Goal: Task Accomplishment & Management: Manage account settings

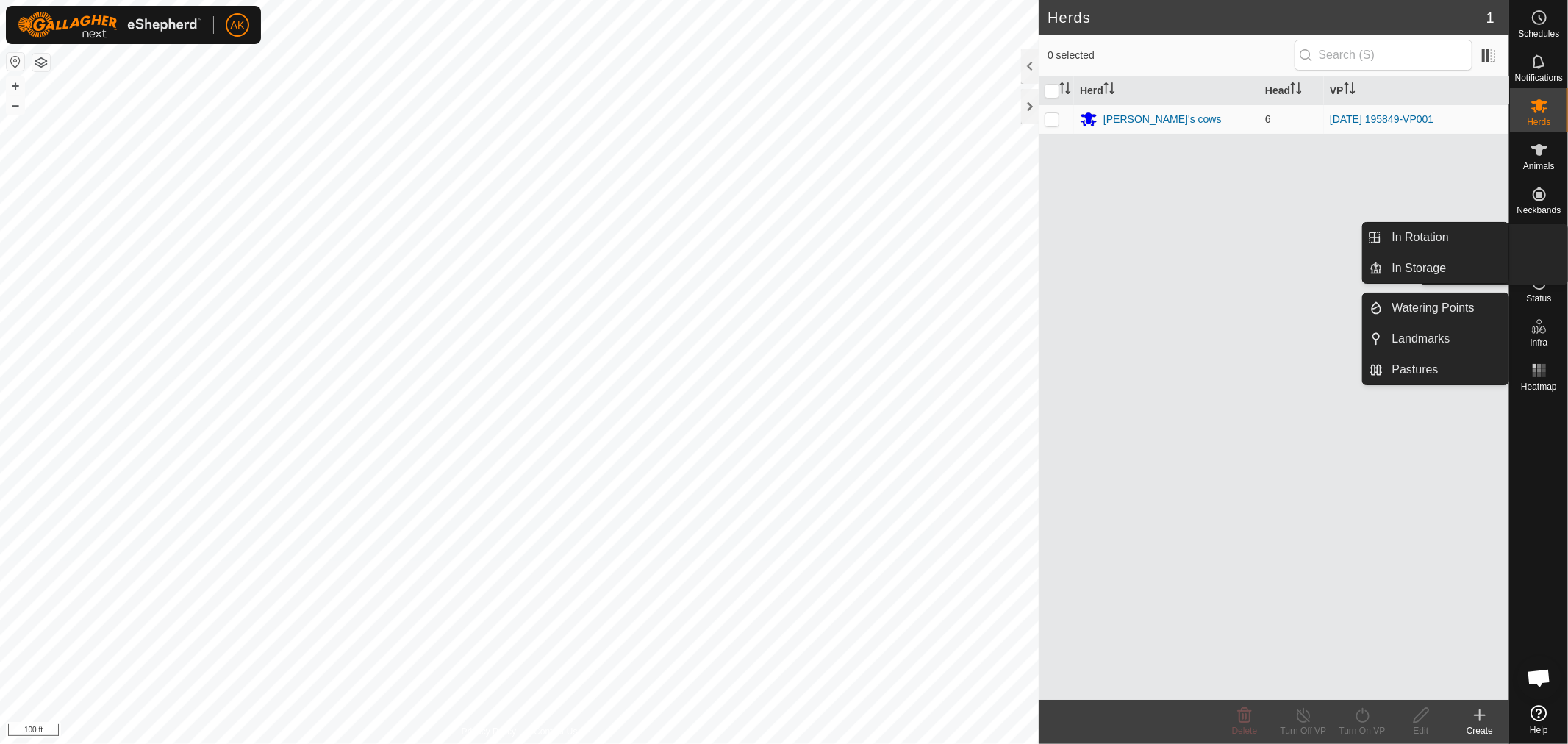
click at [1543, 245] on icon at bounding box center [1539, 237] width 18 height 18
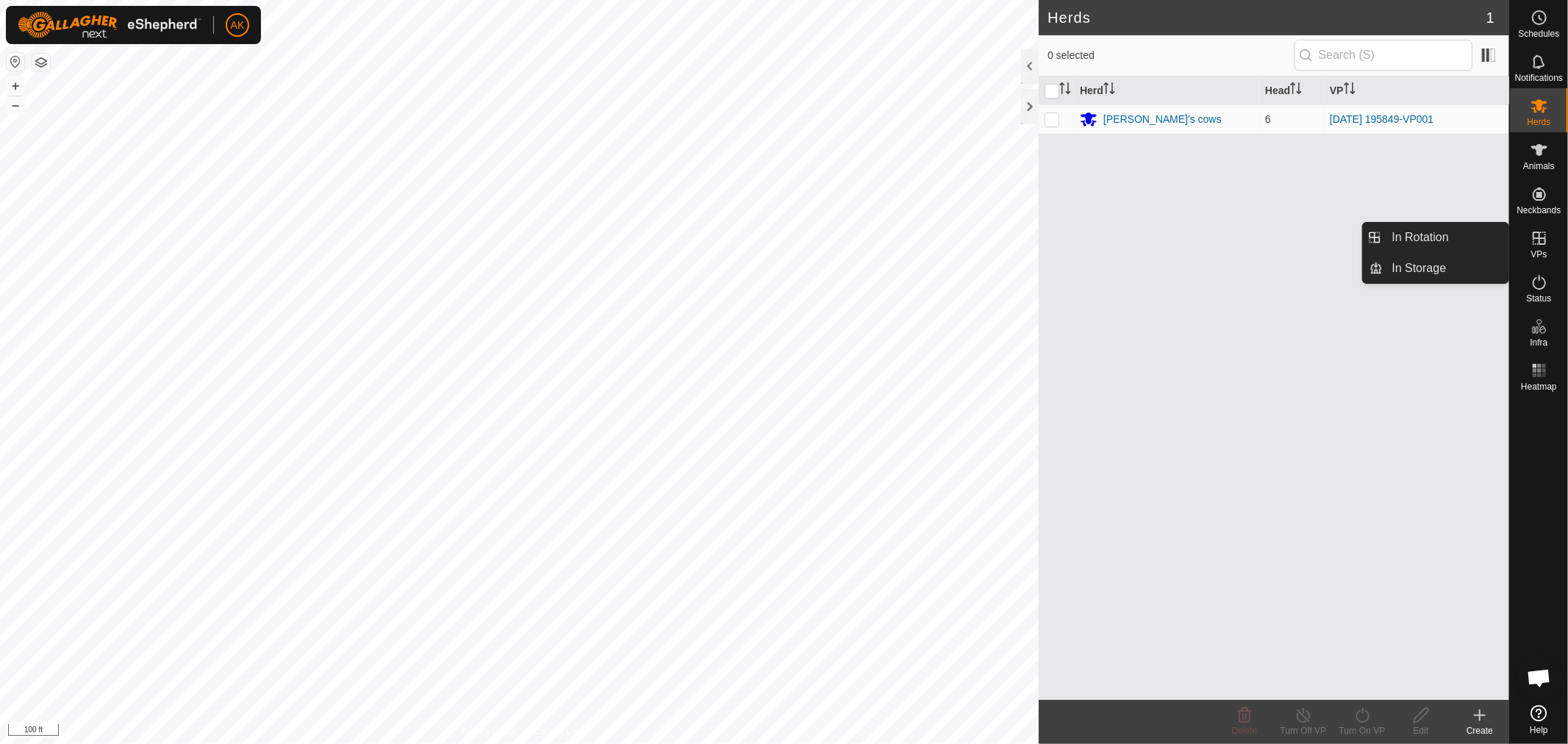
click at [1540, 241] on icon at bounding box center [1539, 237] width 13 height 13
click at [1467, 237] on link "In Rotation" at bounding box center [1447, 237] width 126 height 29
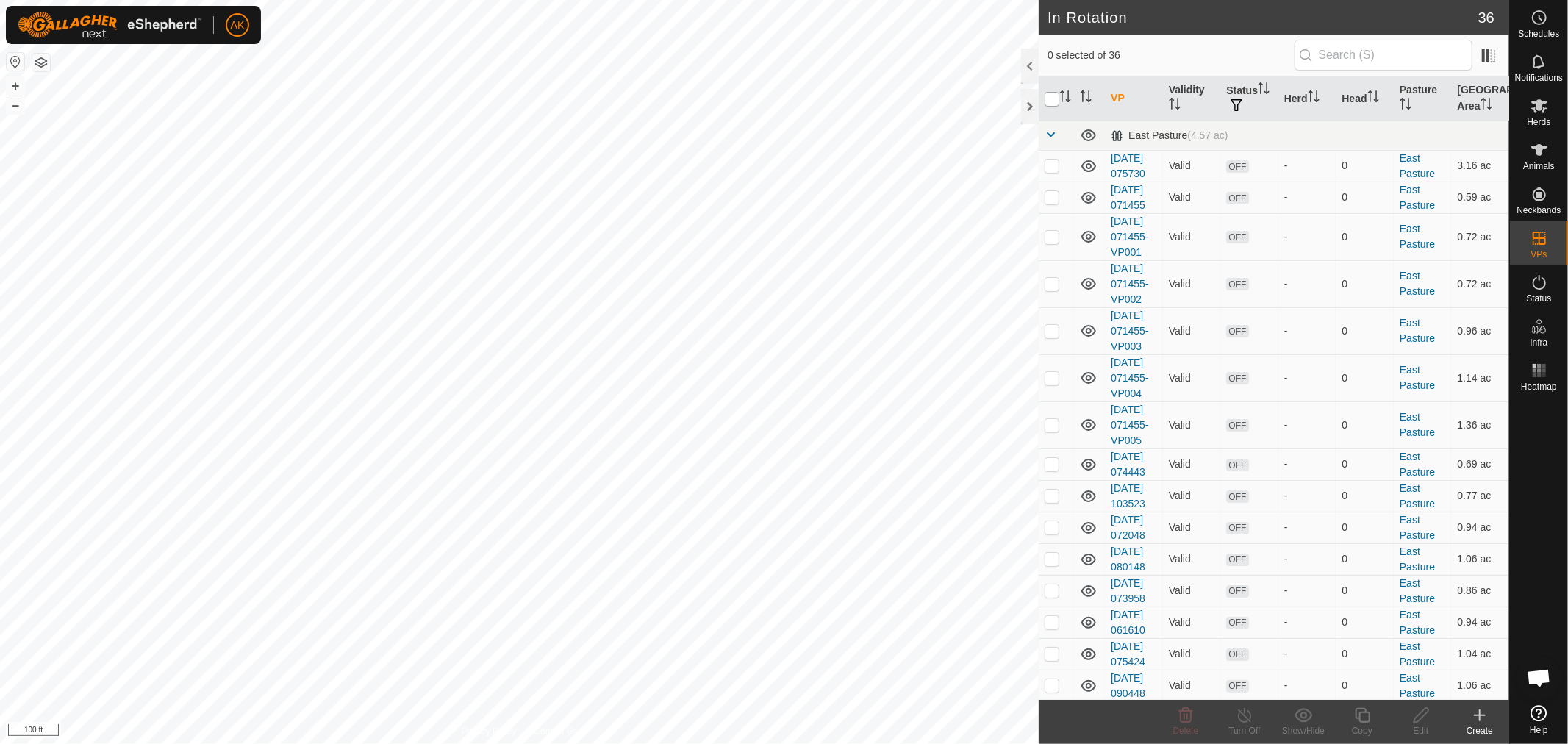
click at [1048, 93] on input "checkbox" at bounding box center [1051, 99] width 15 height 15
checkbox input "true"
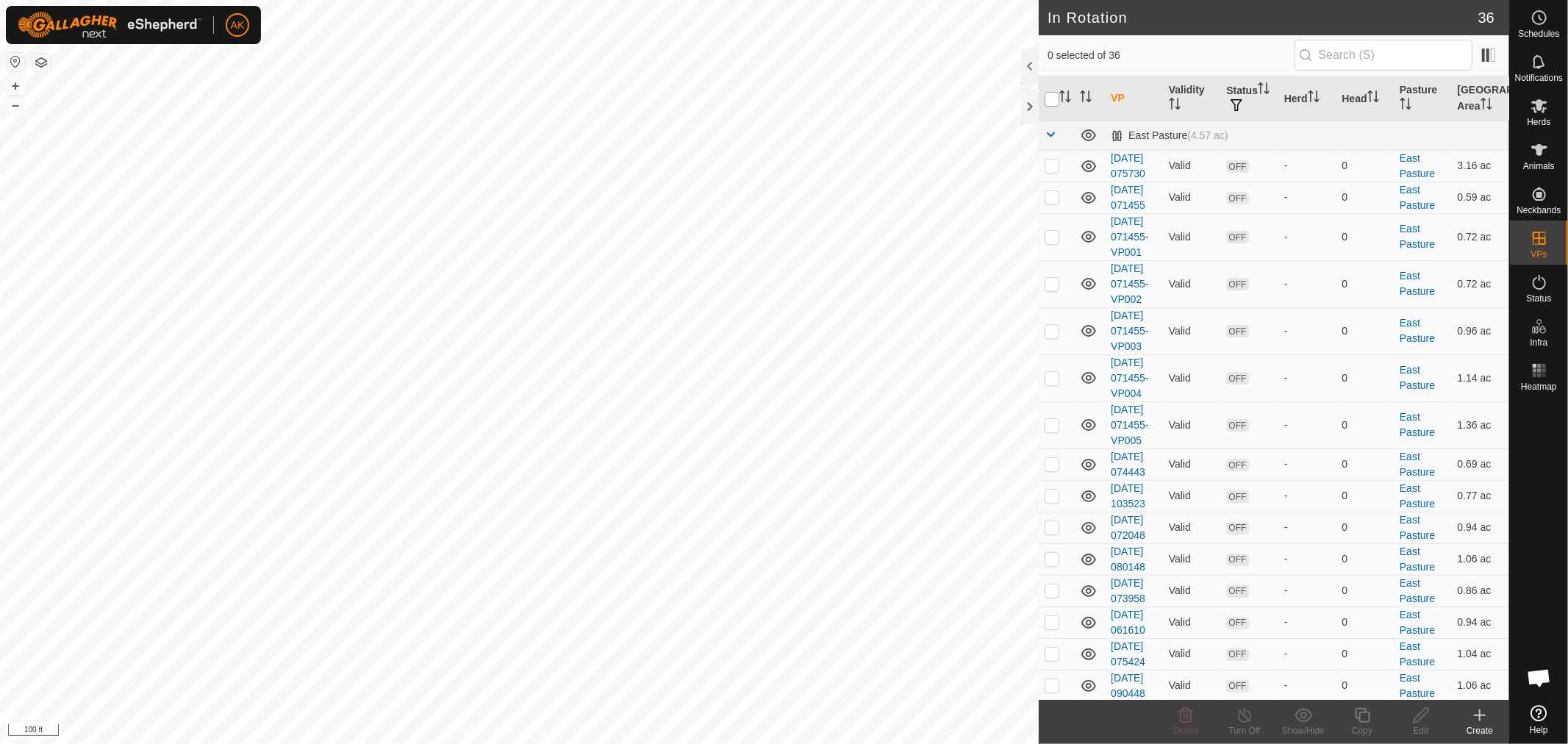
checkbox input "true"
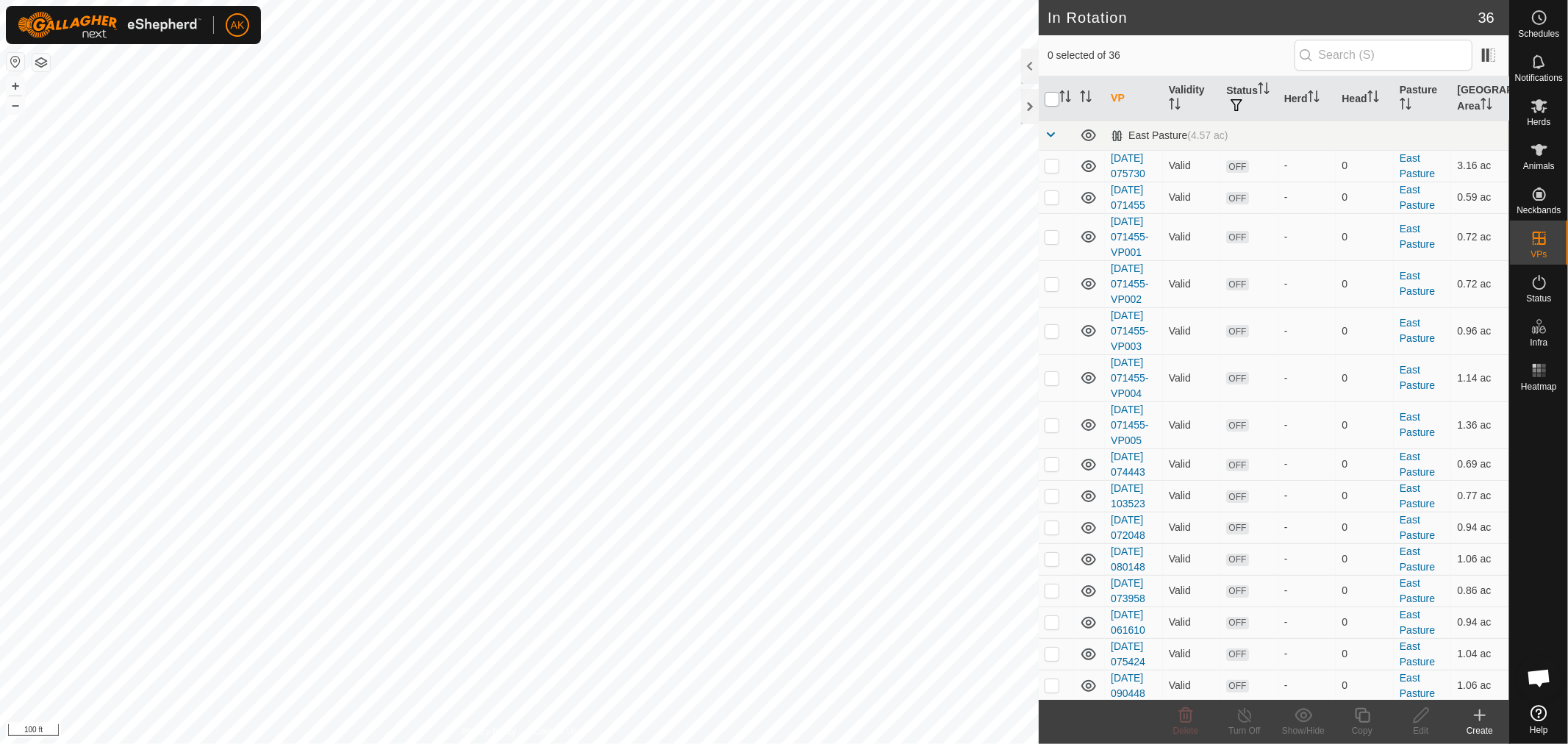
checkbox input "true"
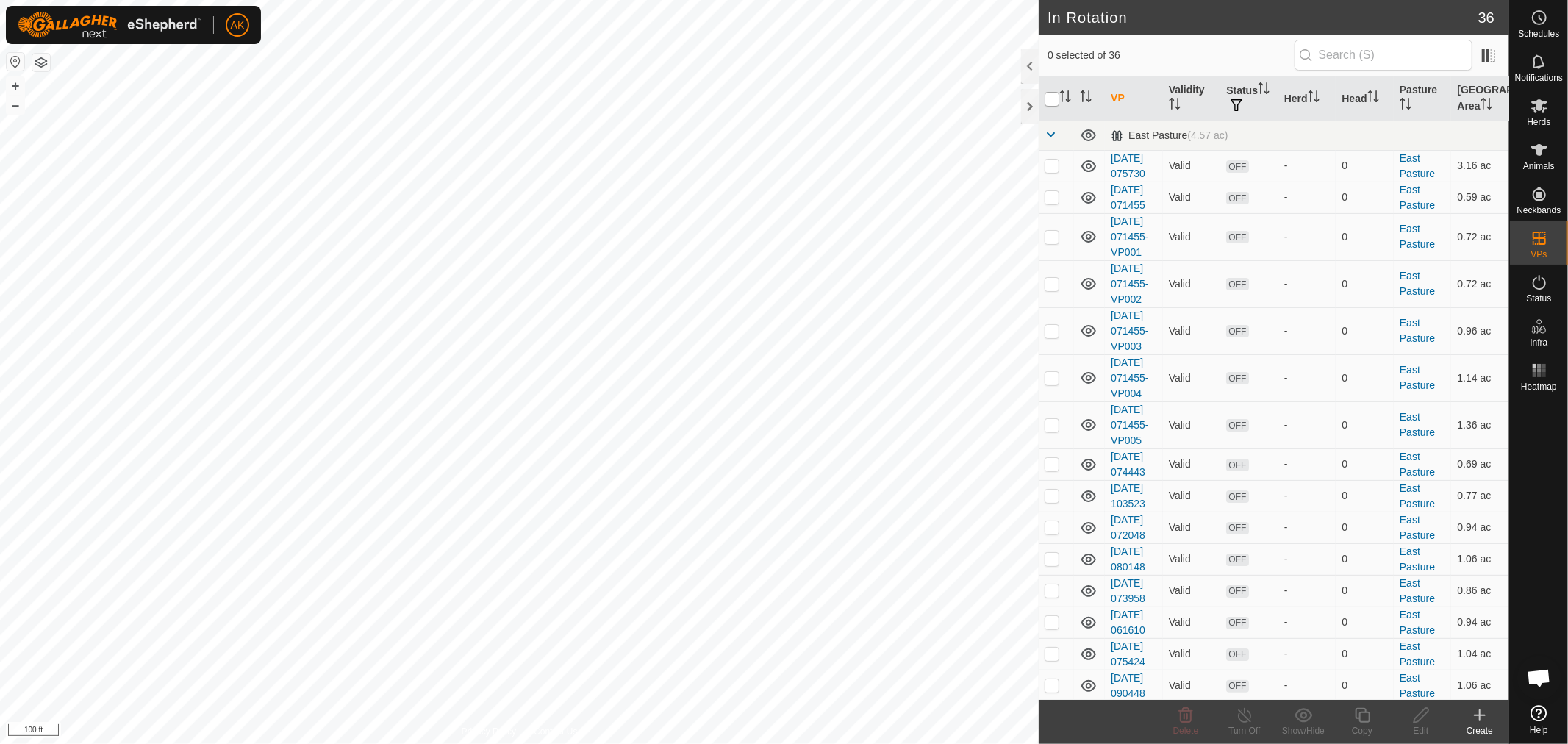
checkbox input "true"
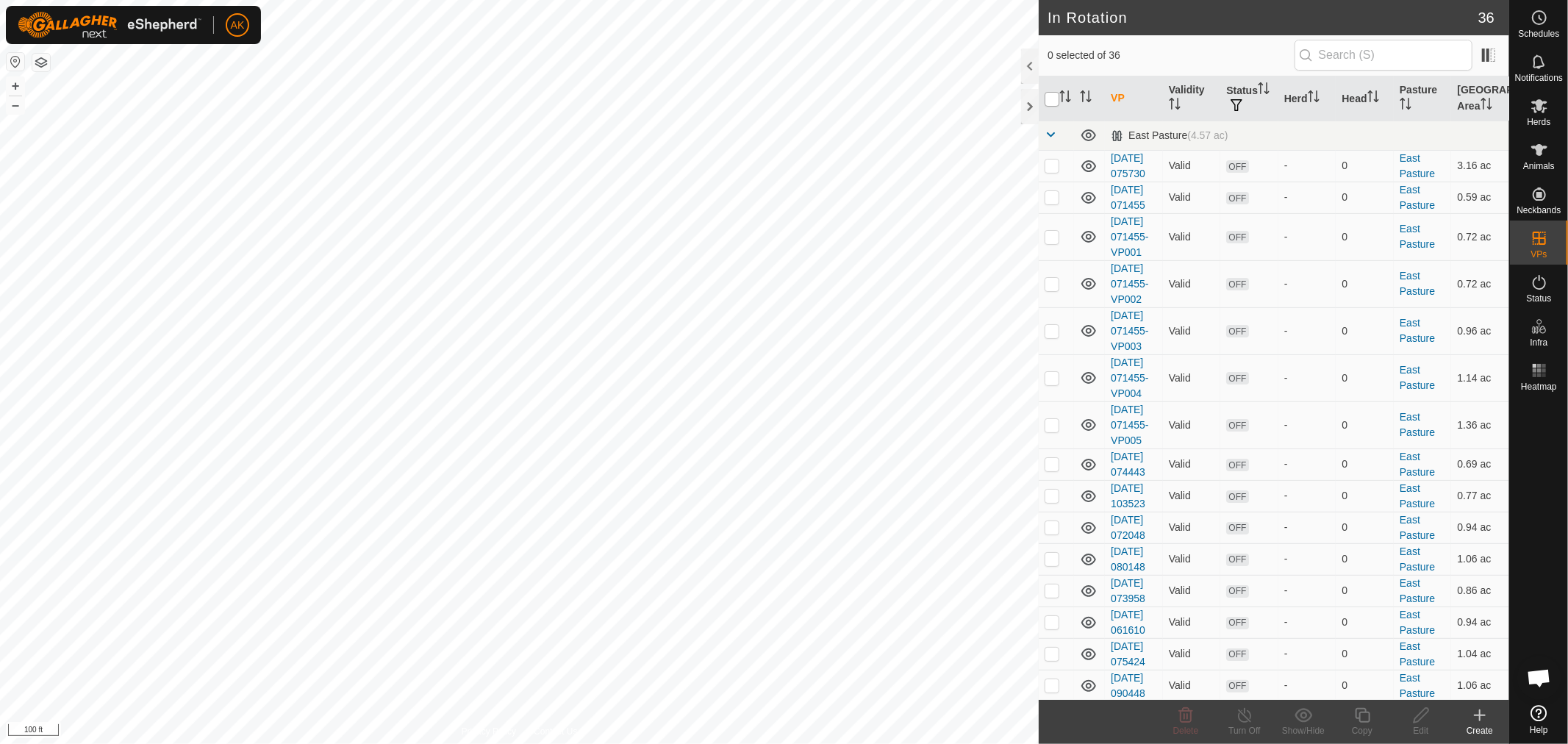
checkbox input "true"
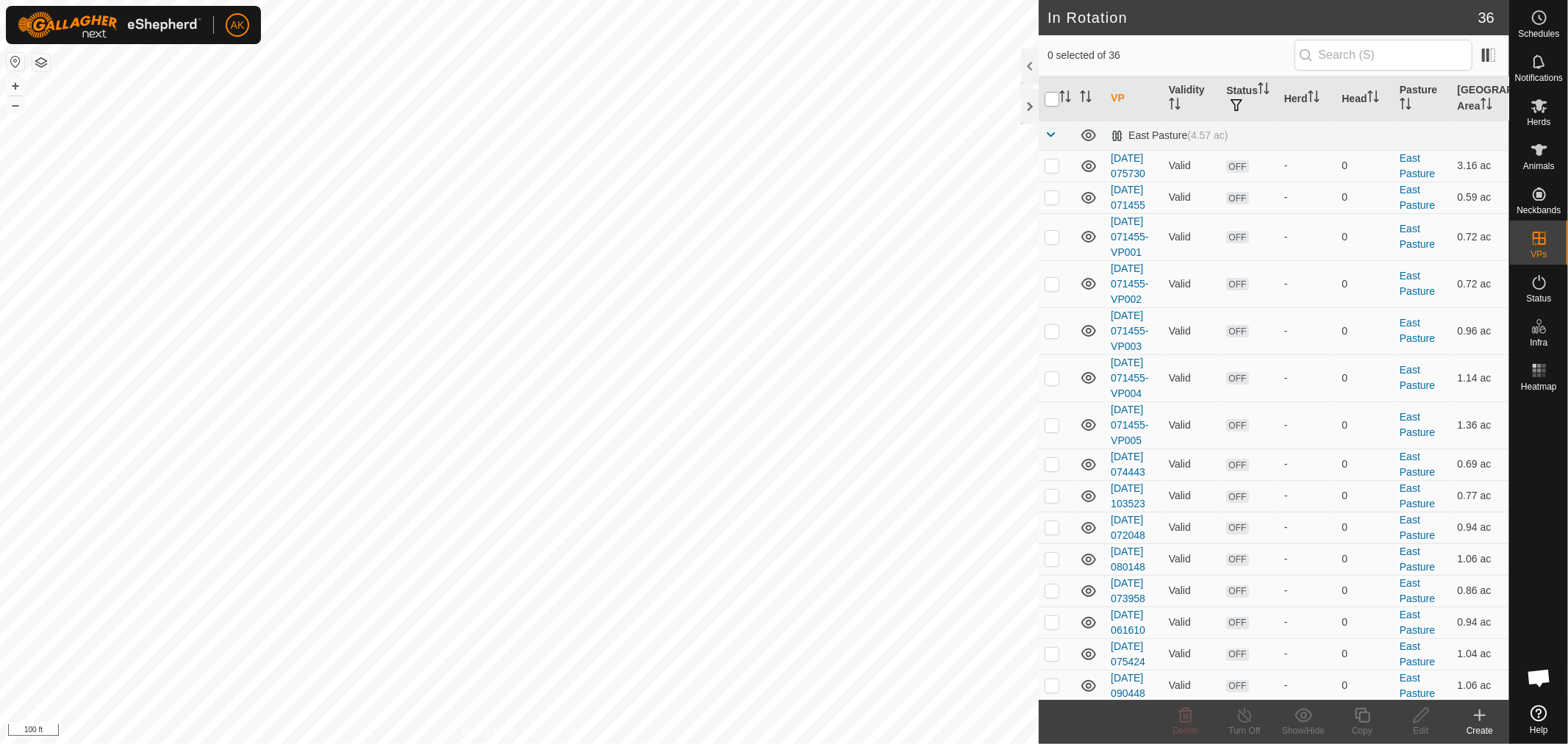
checkbox input "true"
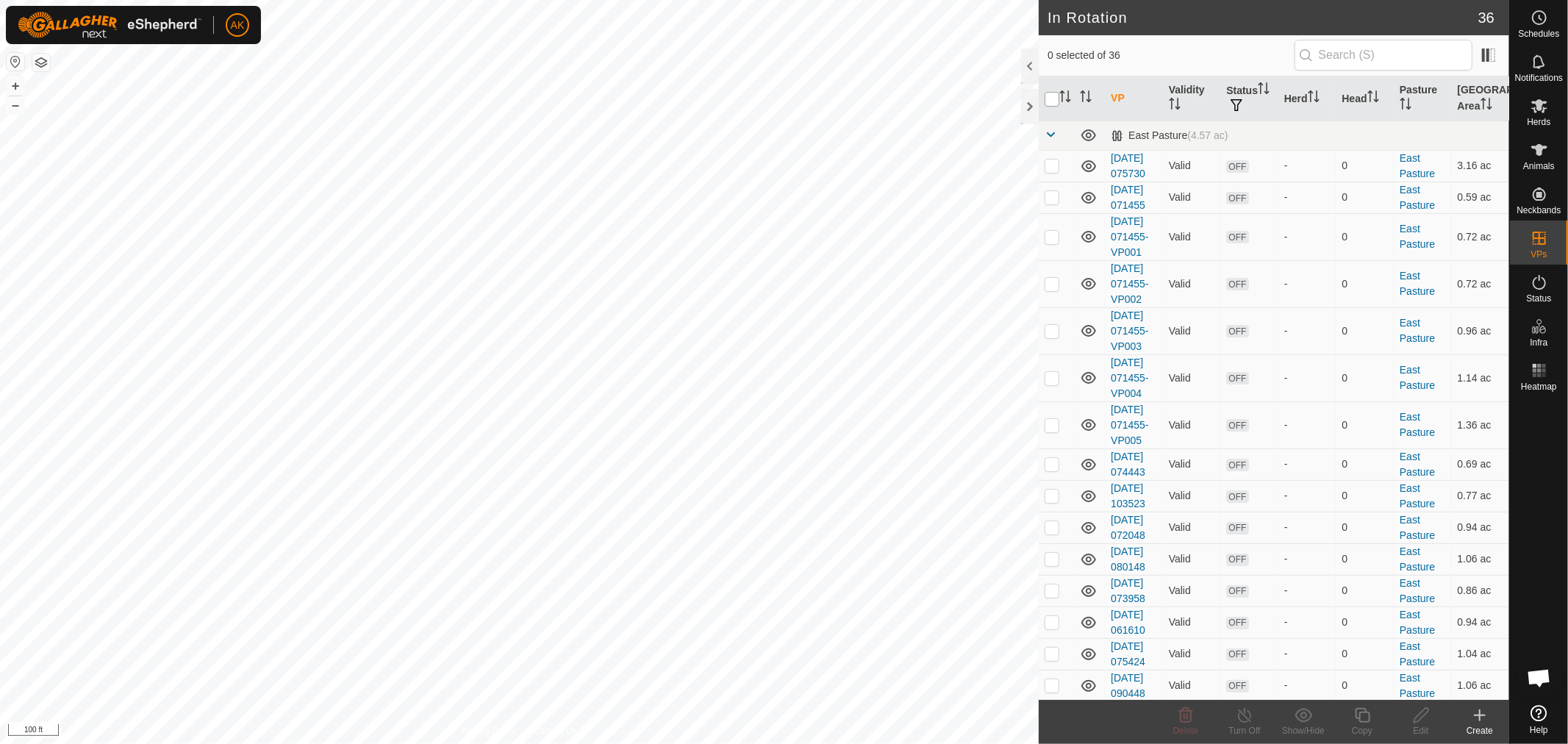
checkbox input "true"
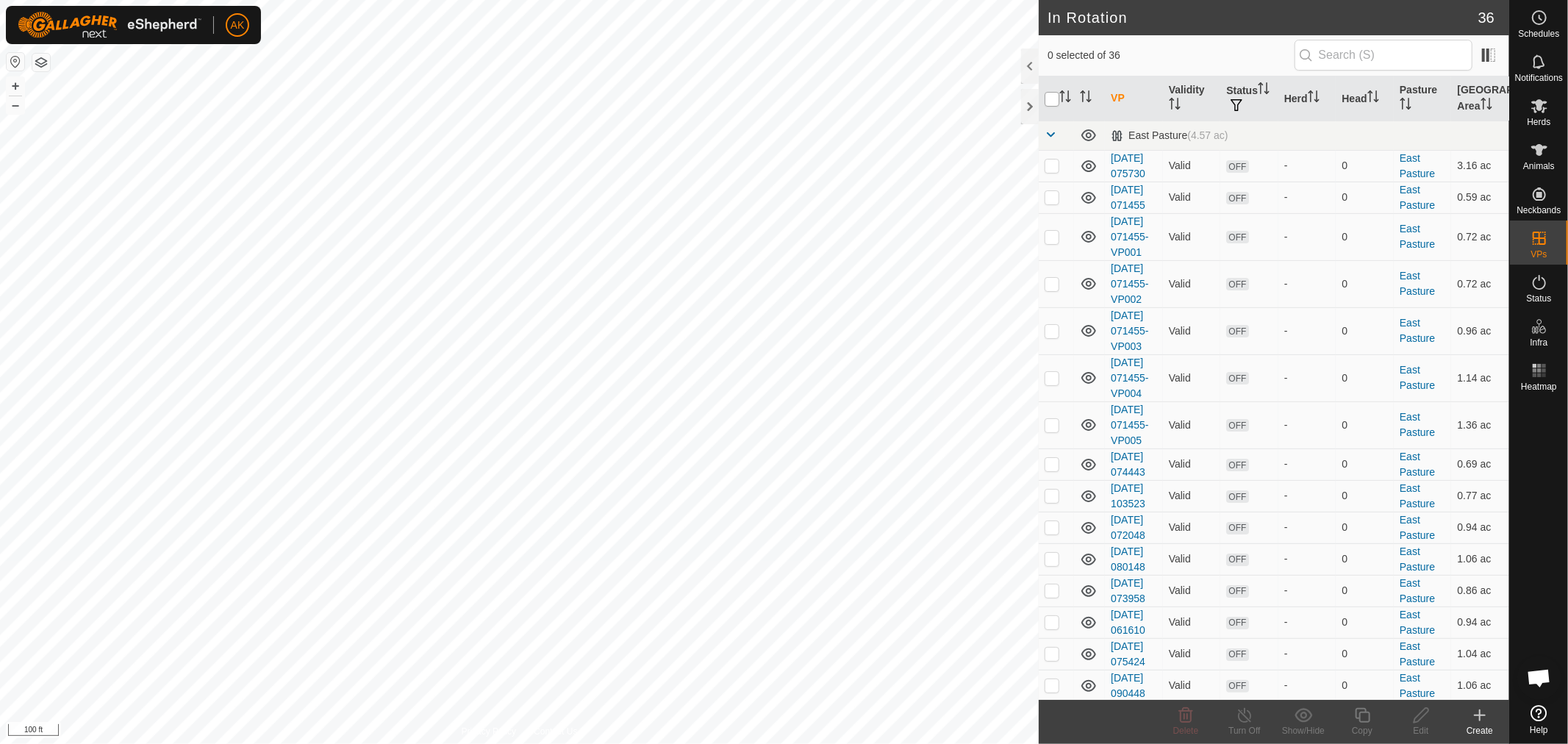
checkbox input "true"
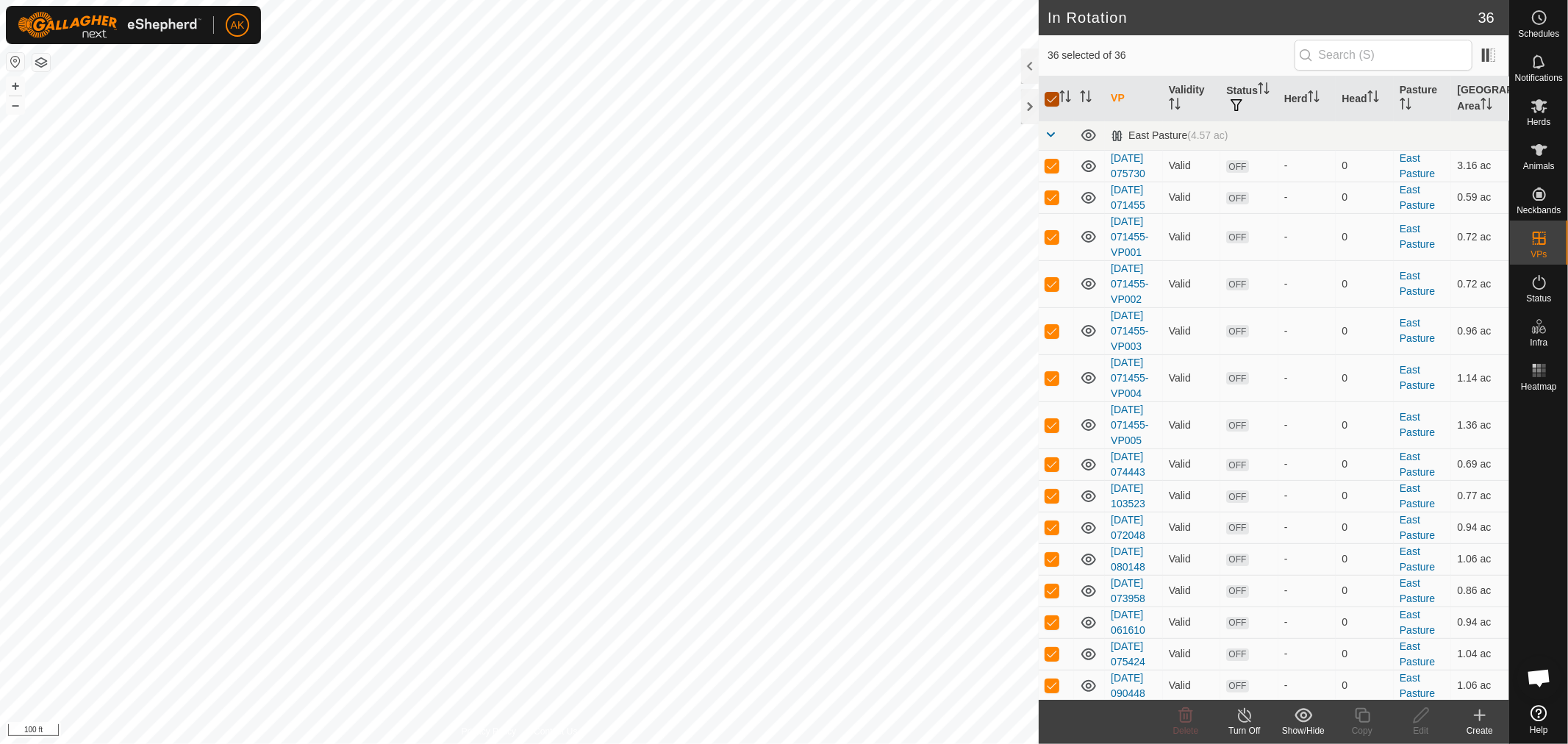
click at [1048, 93] on input "checkbox" at bounding box center [1051, 99] width 15 height 15
checkbox input "false"
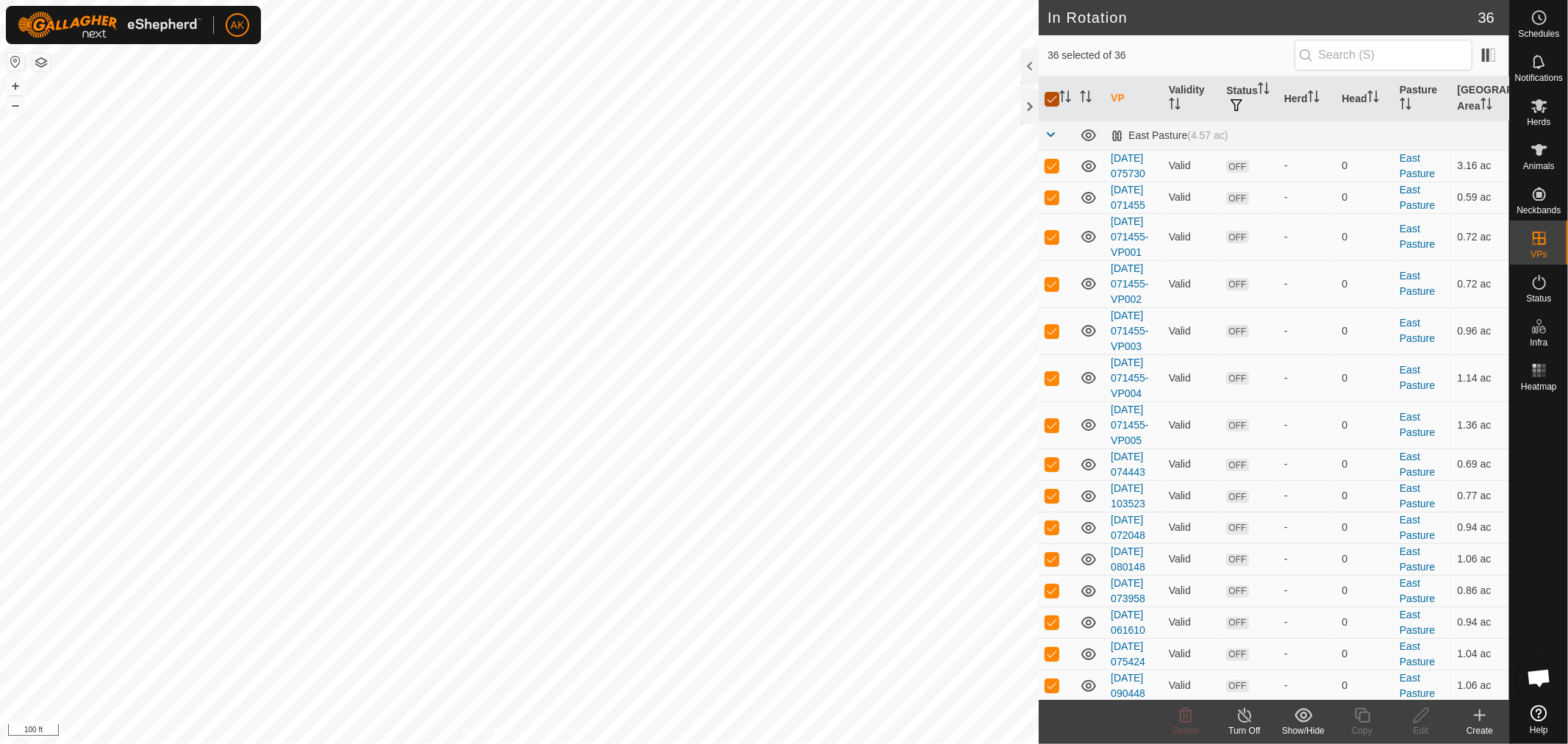
checkbox input "false"
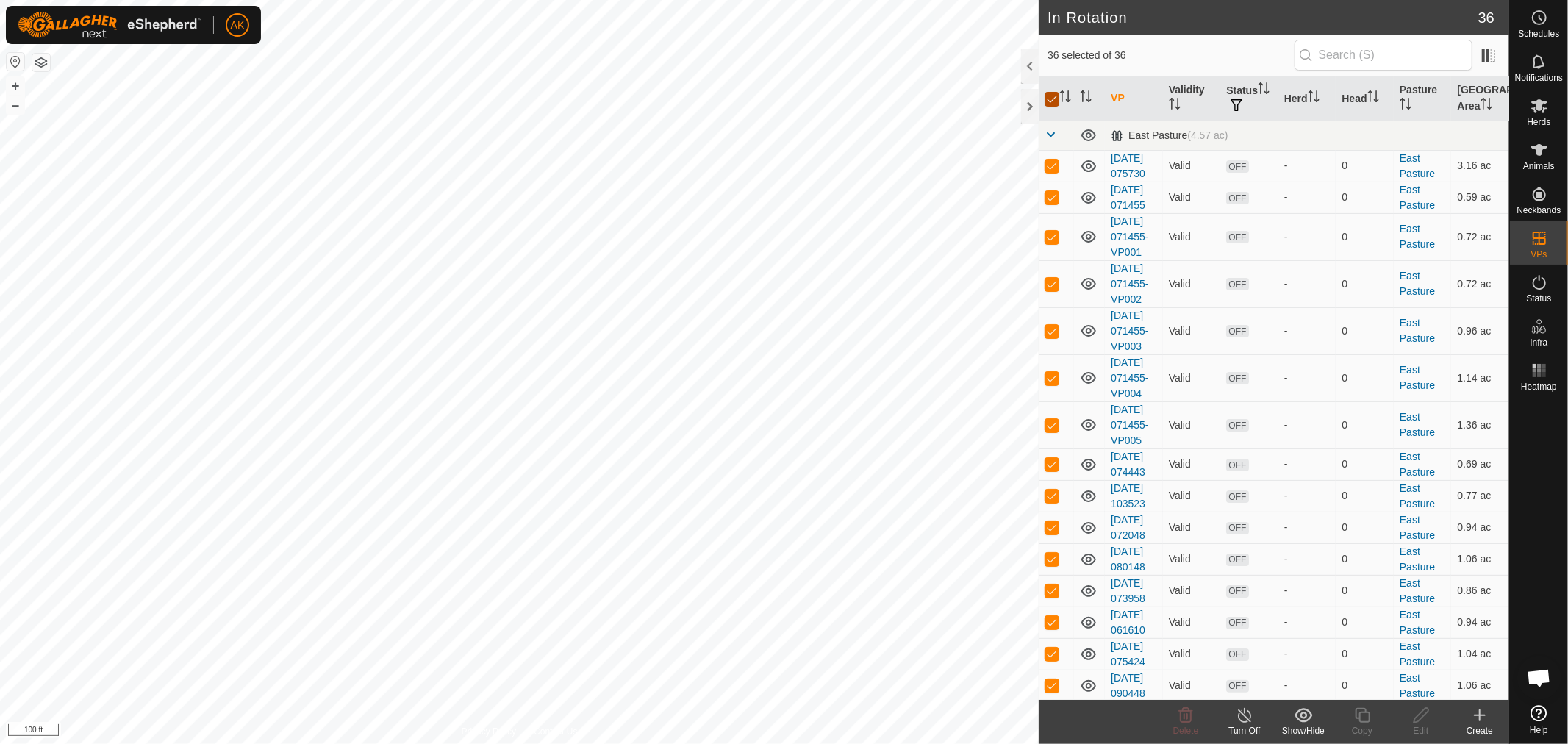
checkbox input "false"
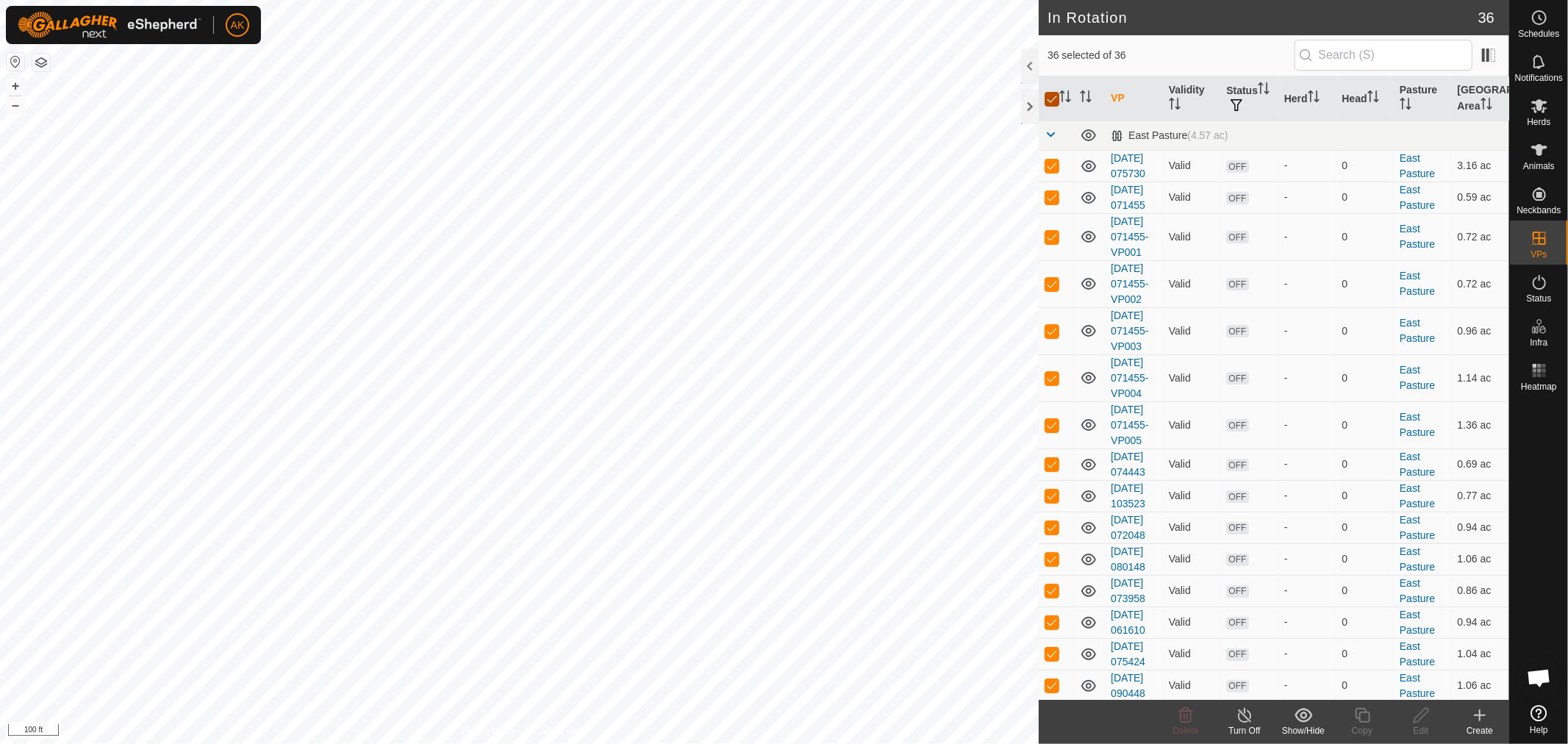
checkbox input "false"
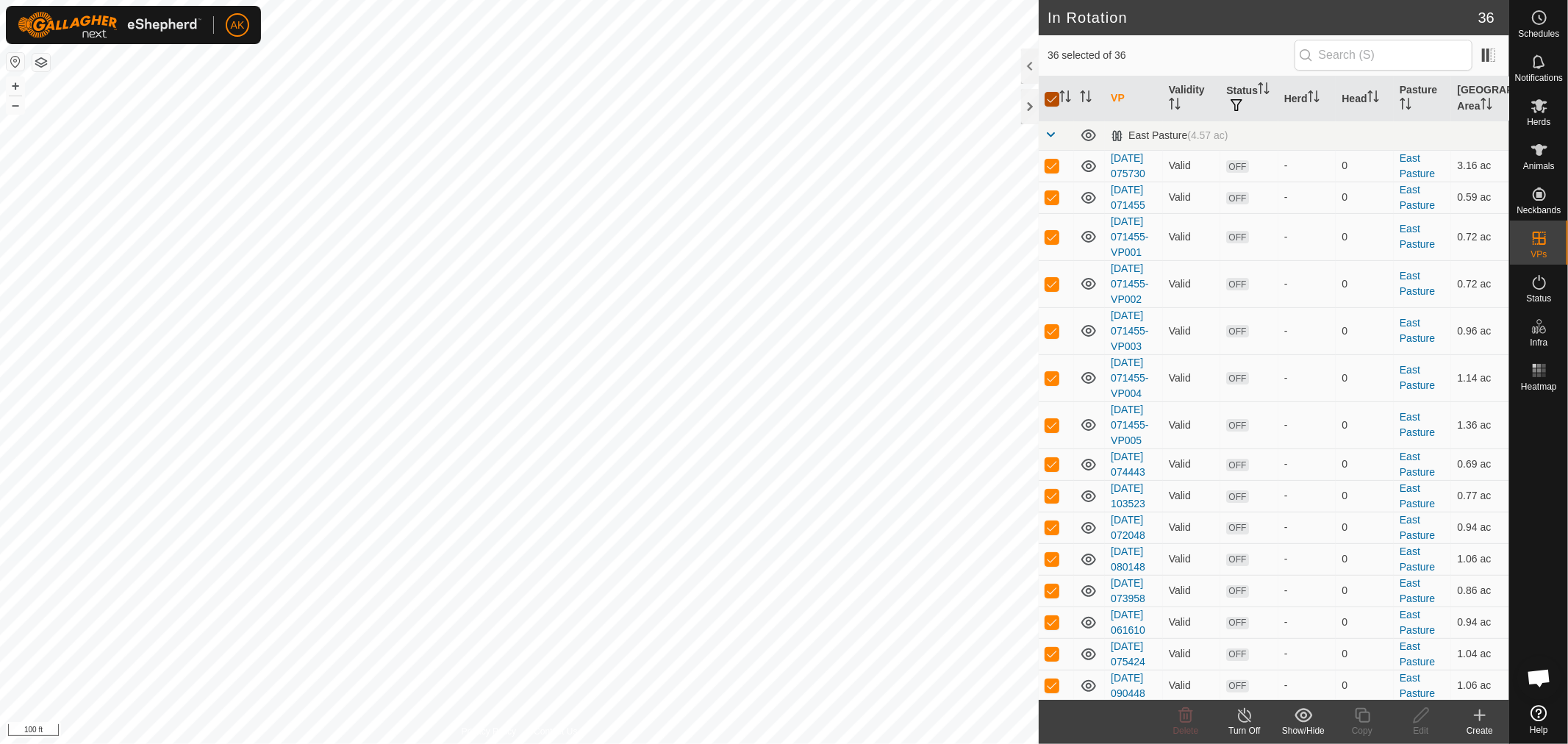
checkbox input "false"
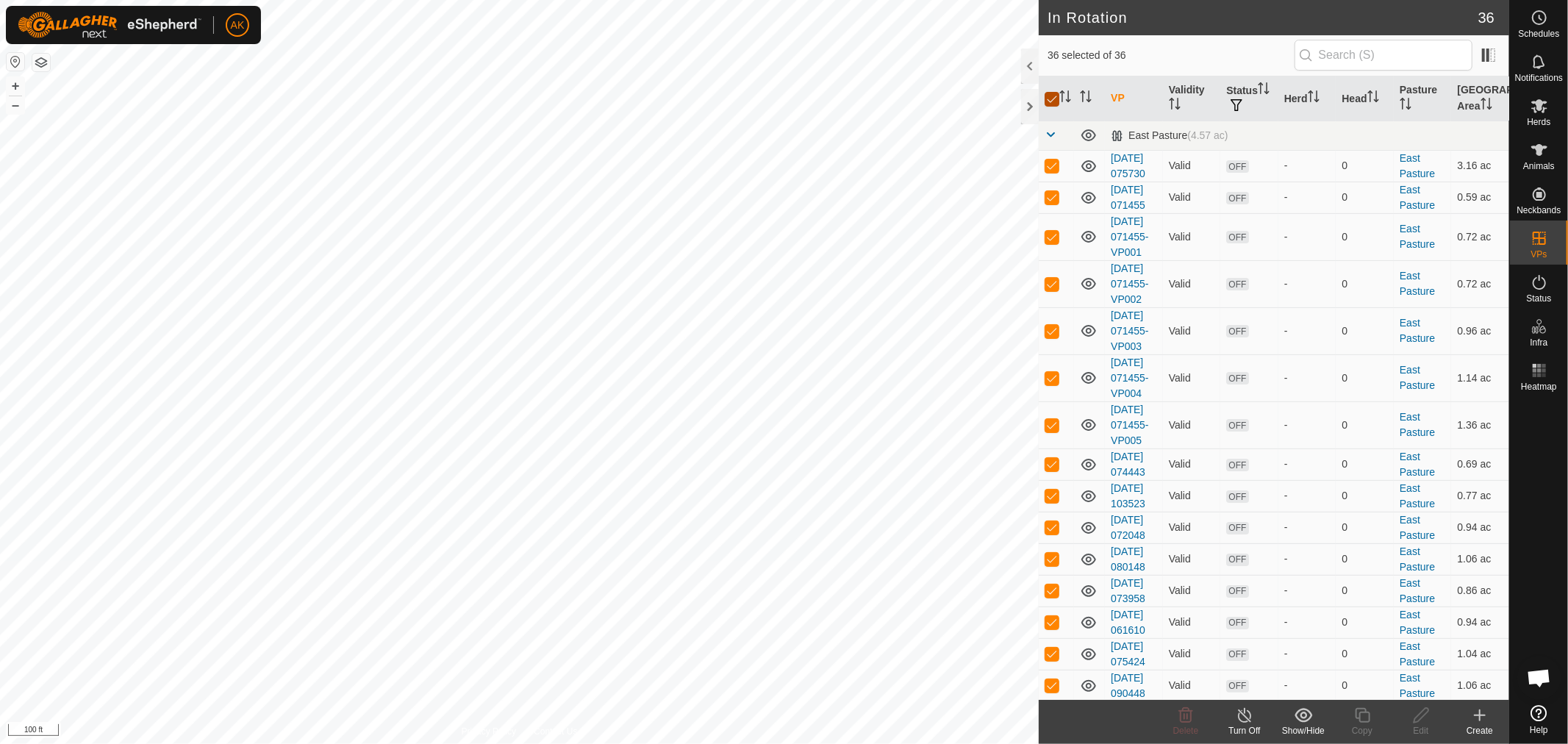
checkbox input "false"
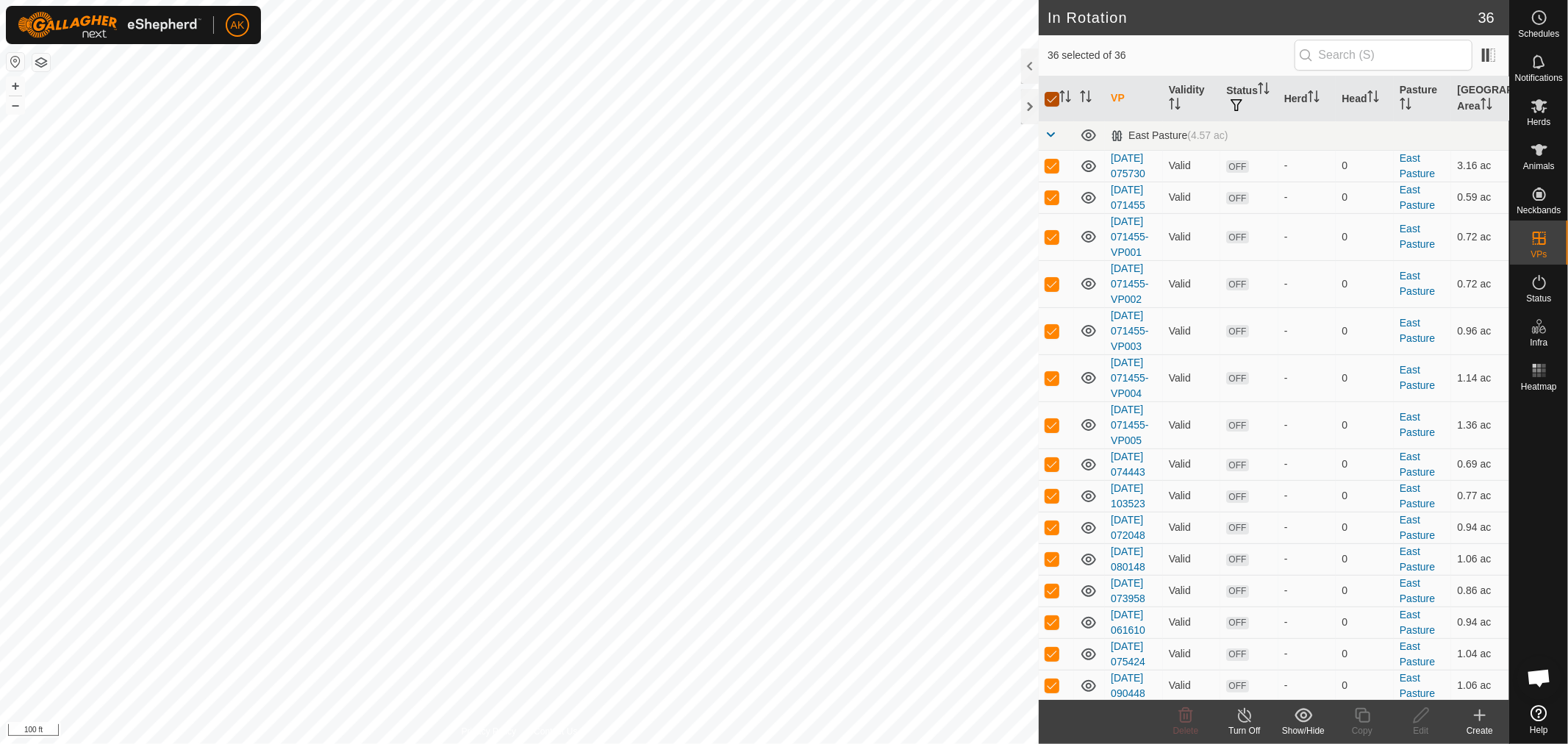
checkbox input "false"
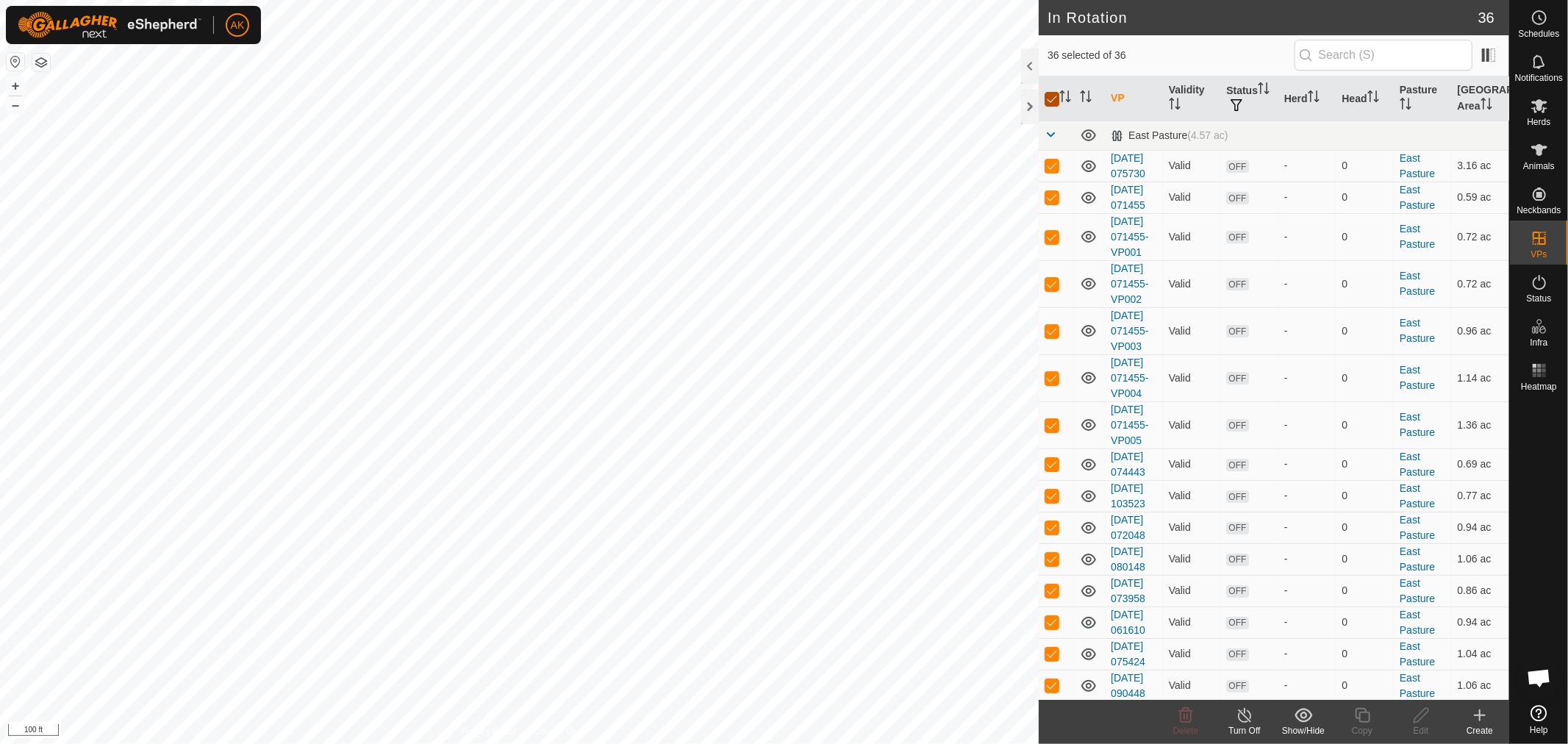
checkbox input "false"
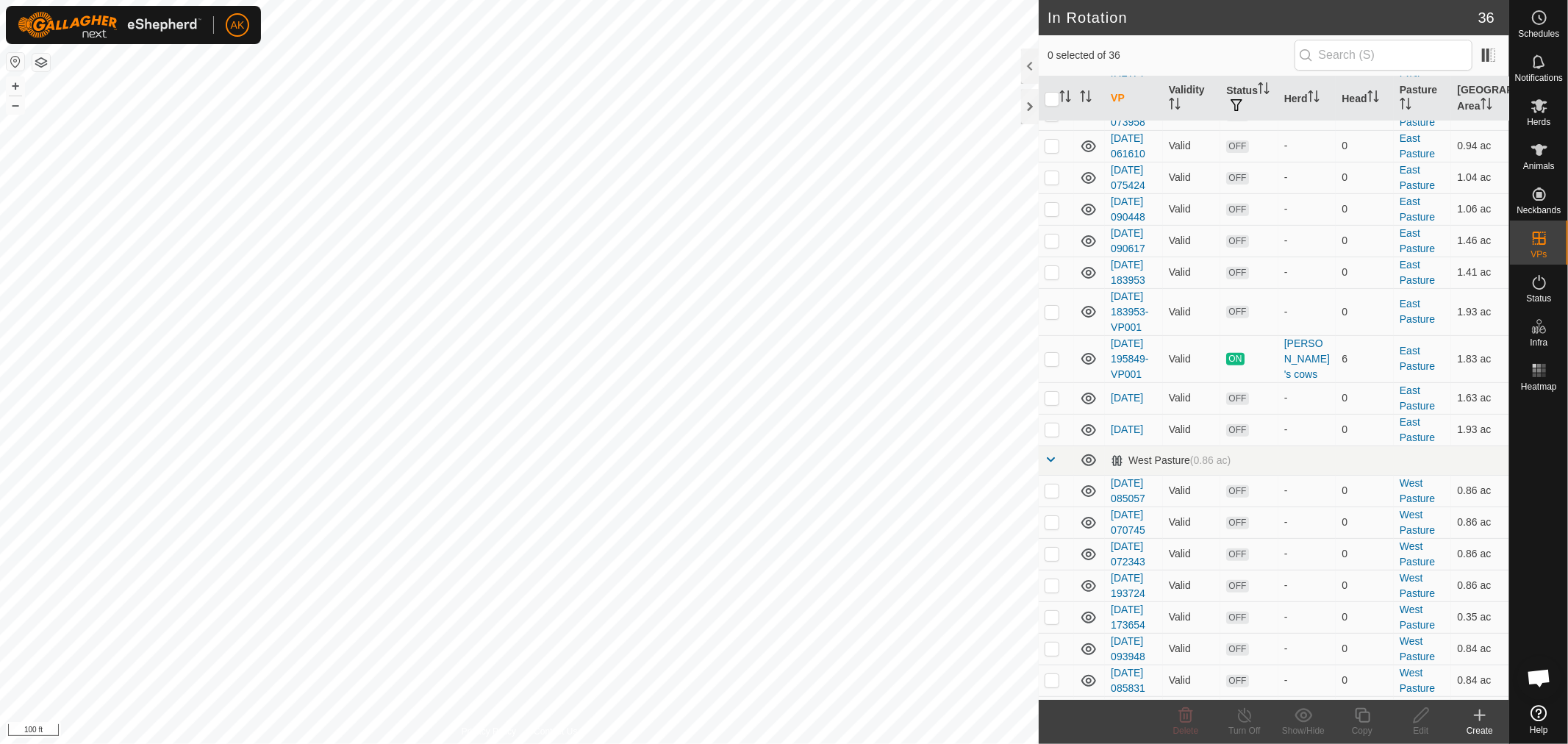
scroll to position [490, 0]
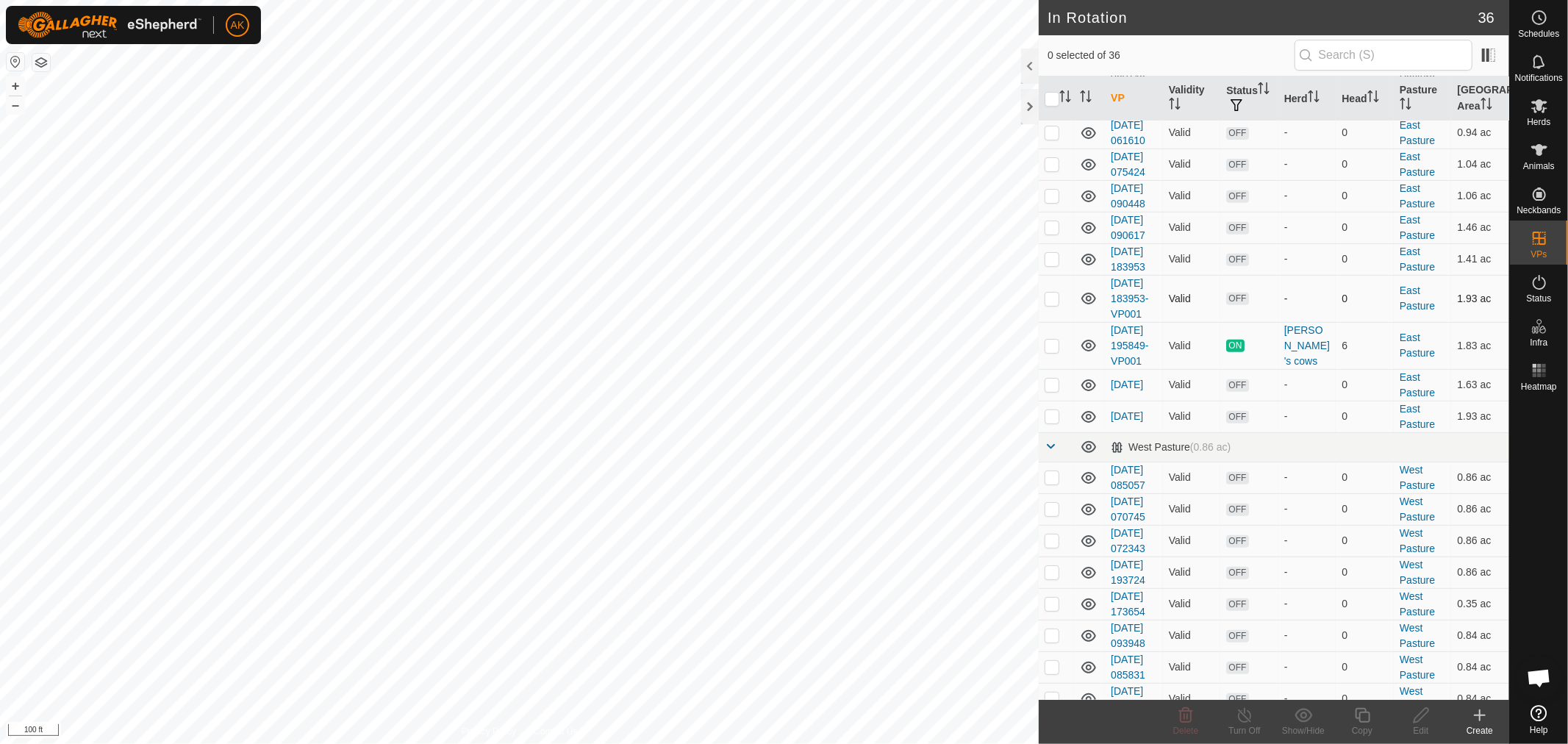
click at [1049, 304] on p-checkbox at bounding box center [1051, 298] width 15 height 12
checkbox input "true"
click at [1055, 101] on input "checkbox" at bounding box center [1051, 99] width 15 height 15
checkbox input "true"
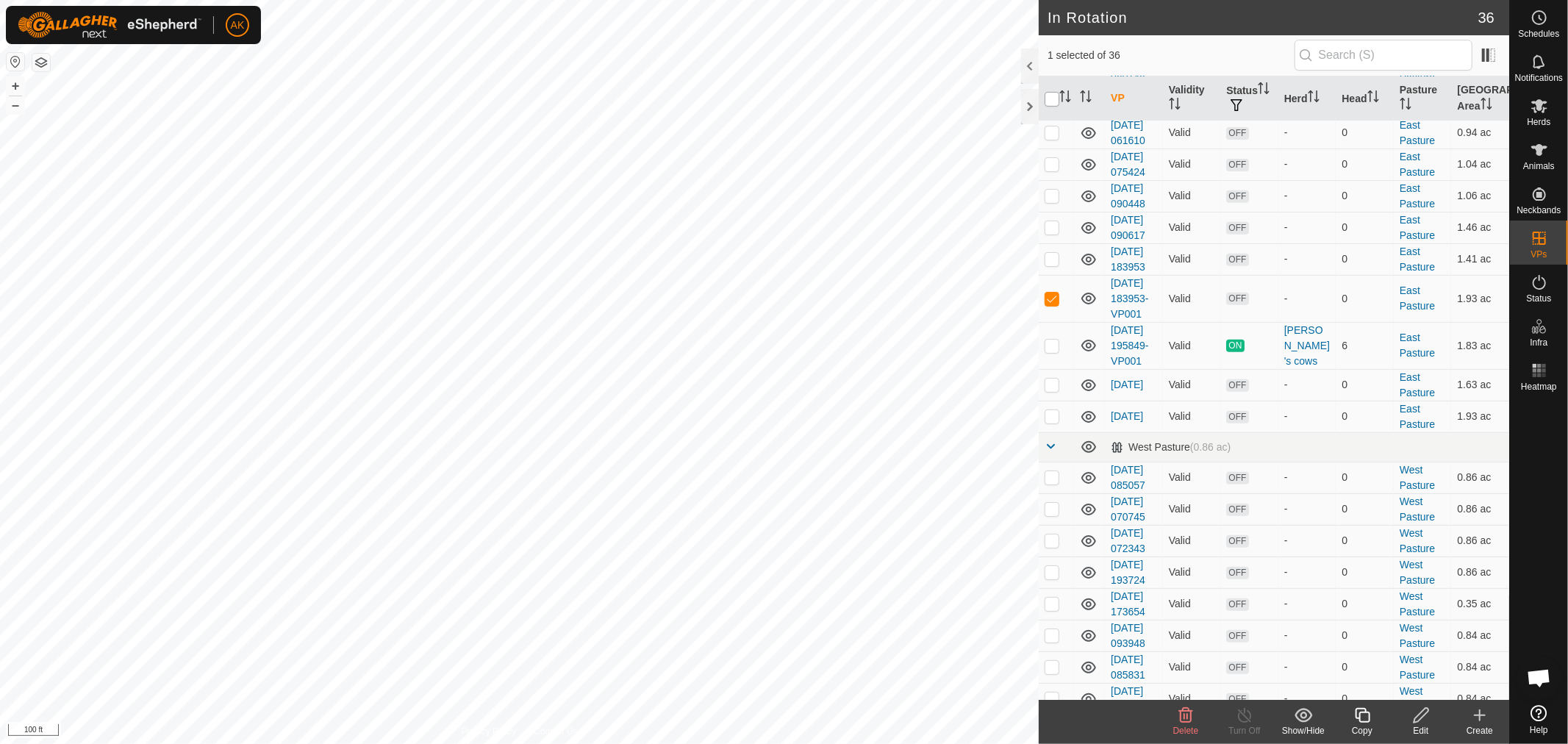
checkbox input "true"
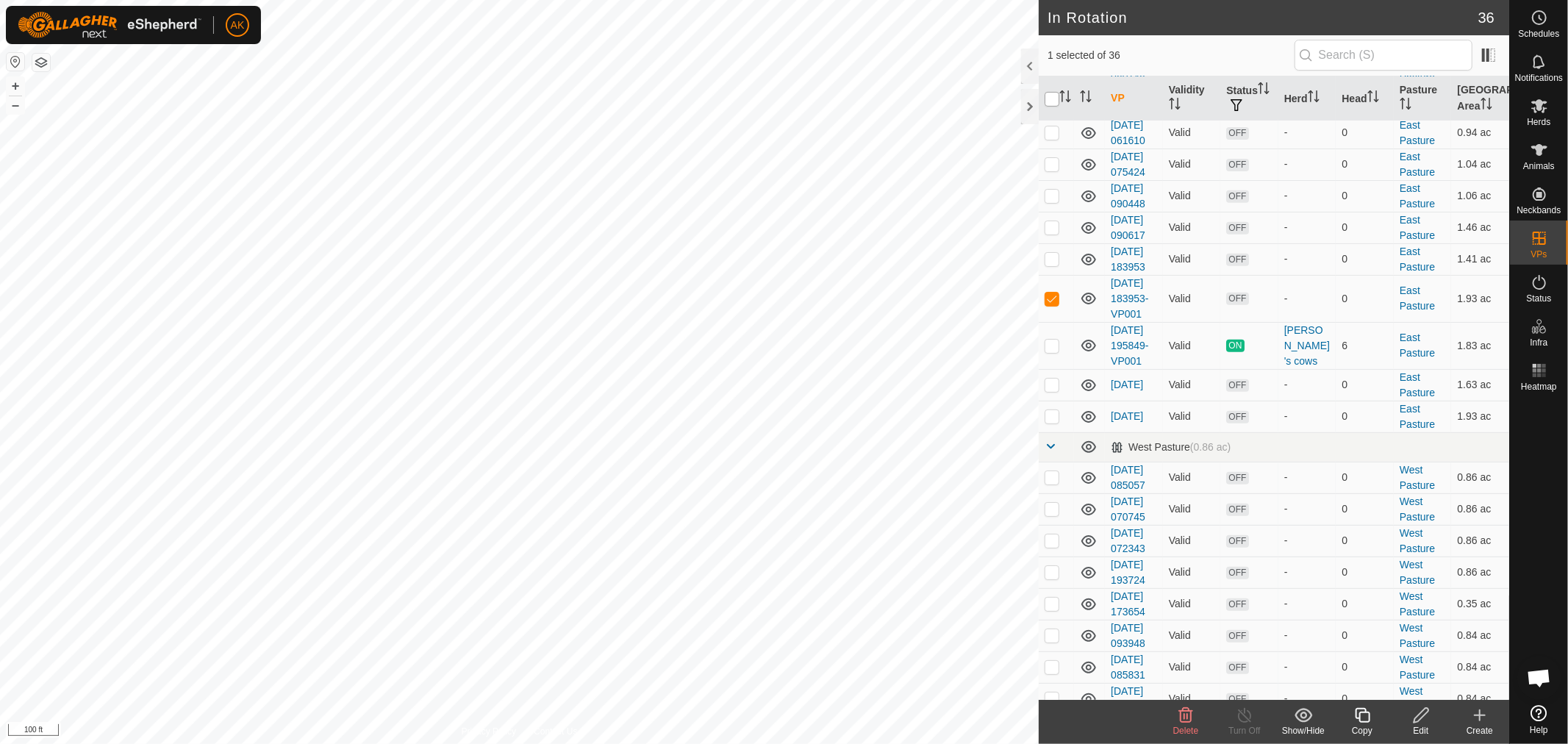
checkbox input "true"
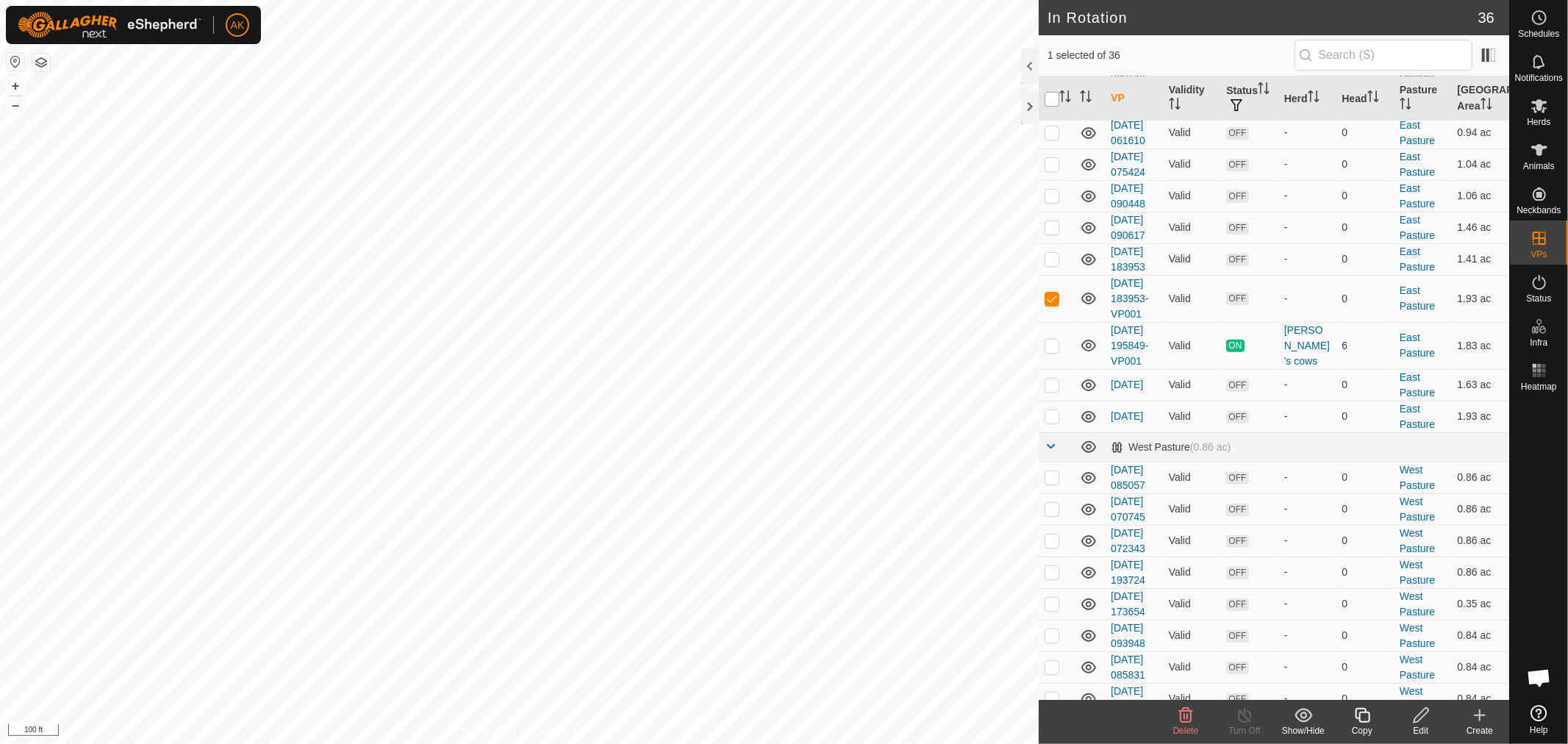
checkbox input "true"
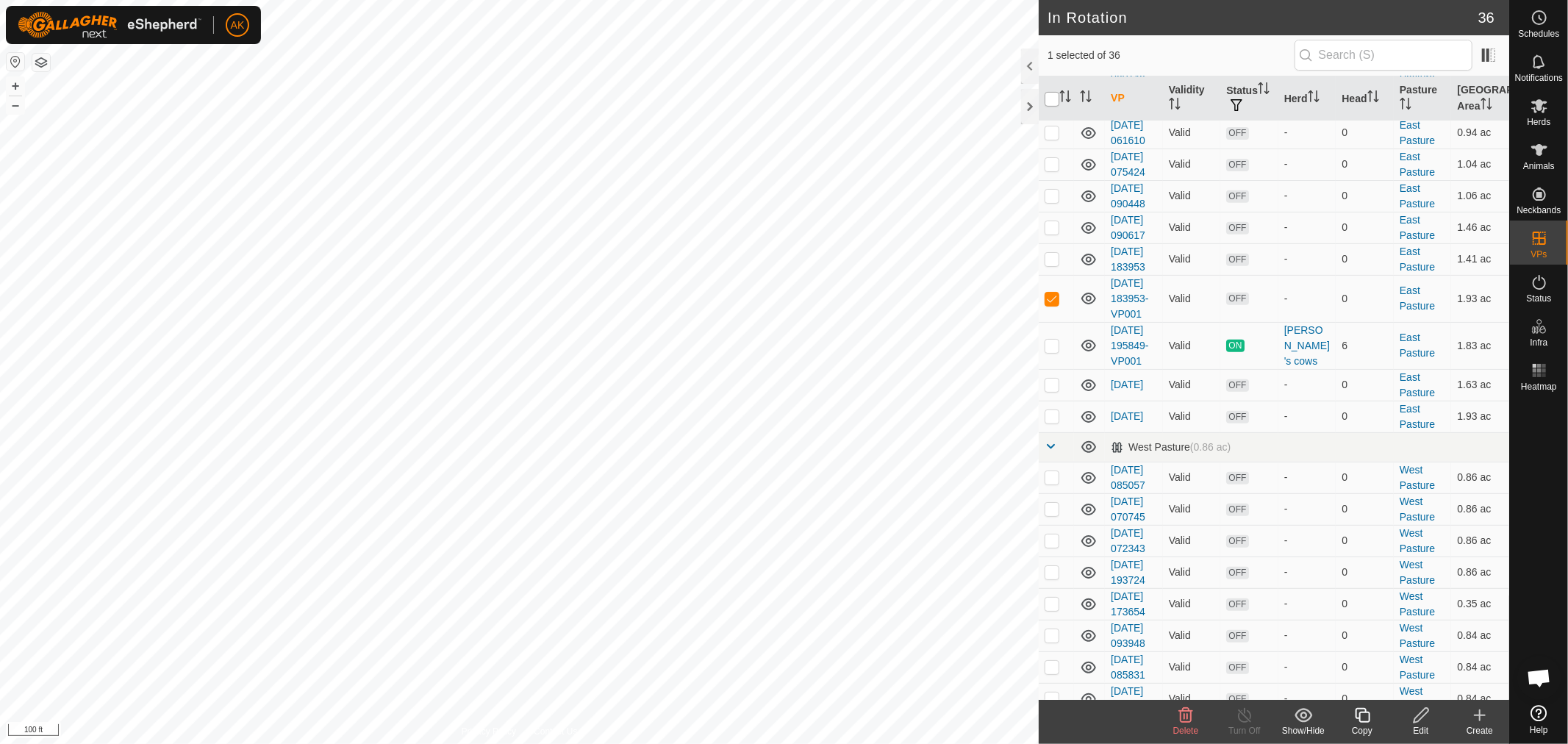
checkbox input "true"
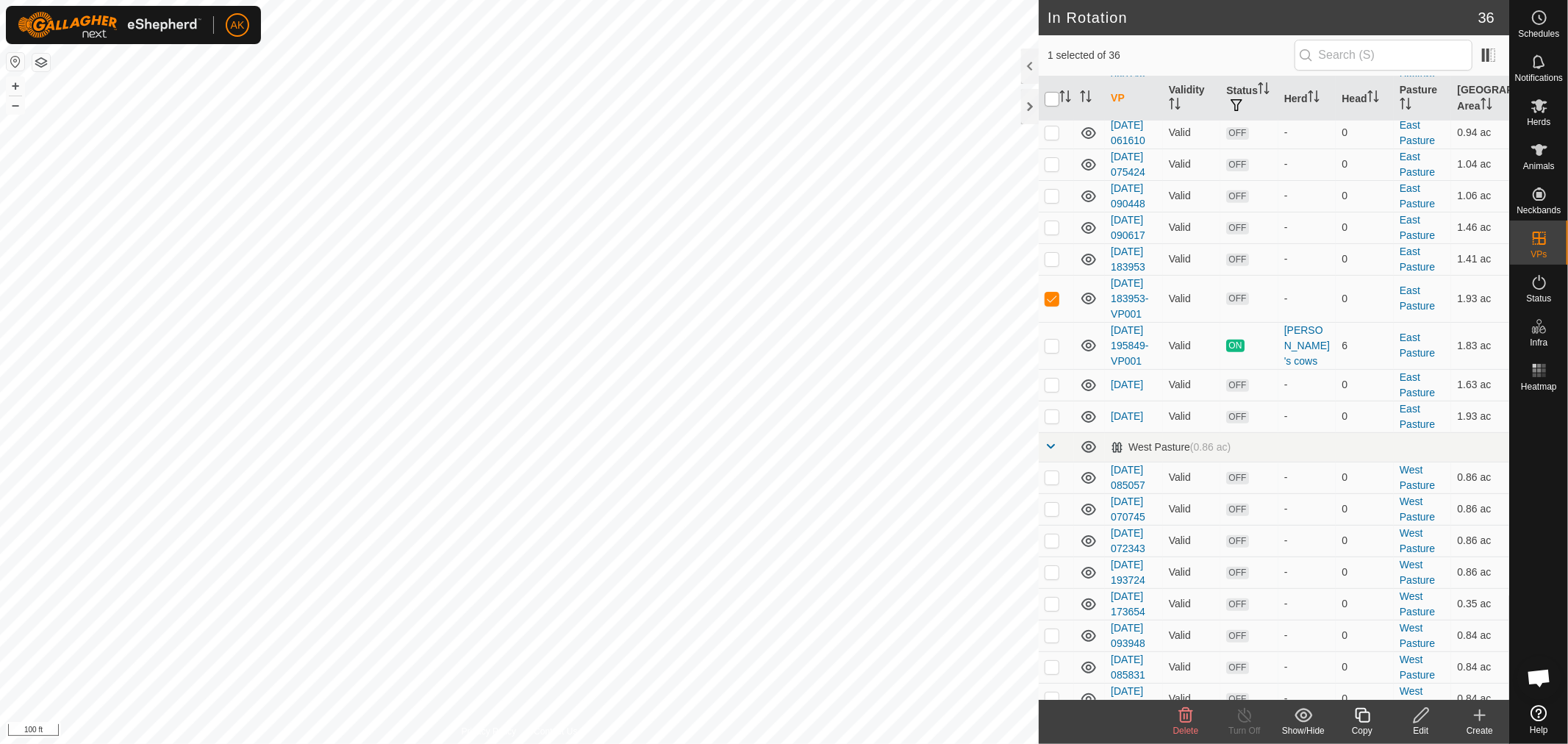
checkbox input "true"
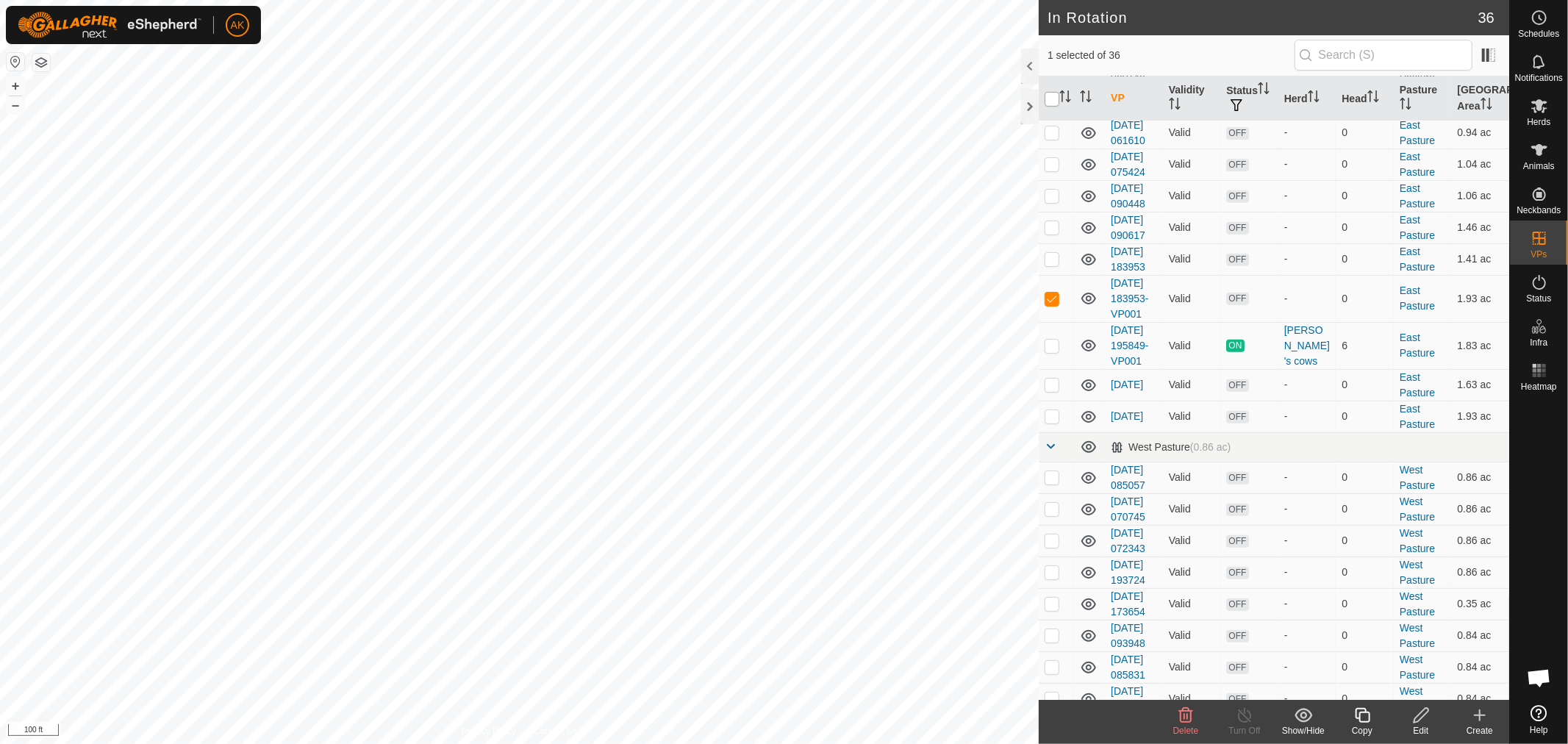
checkbox input "true"
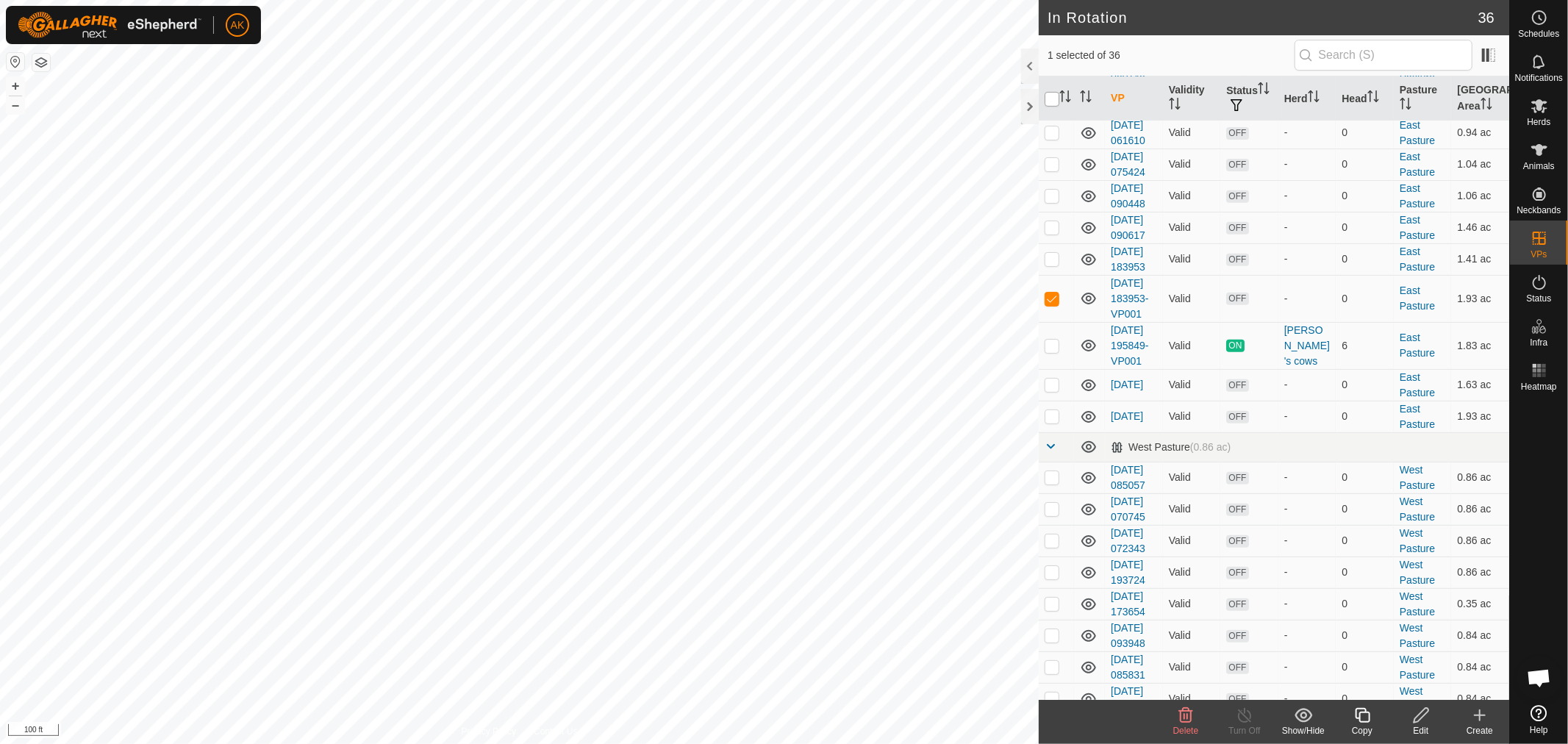
checkbox input "true"
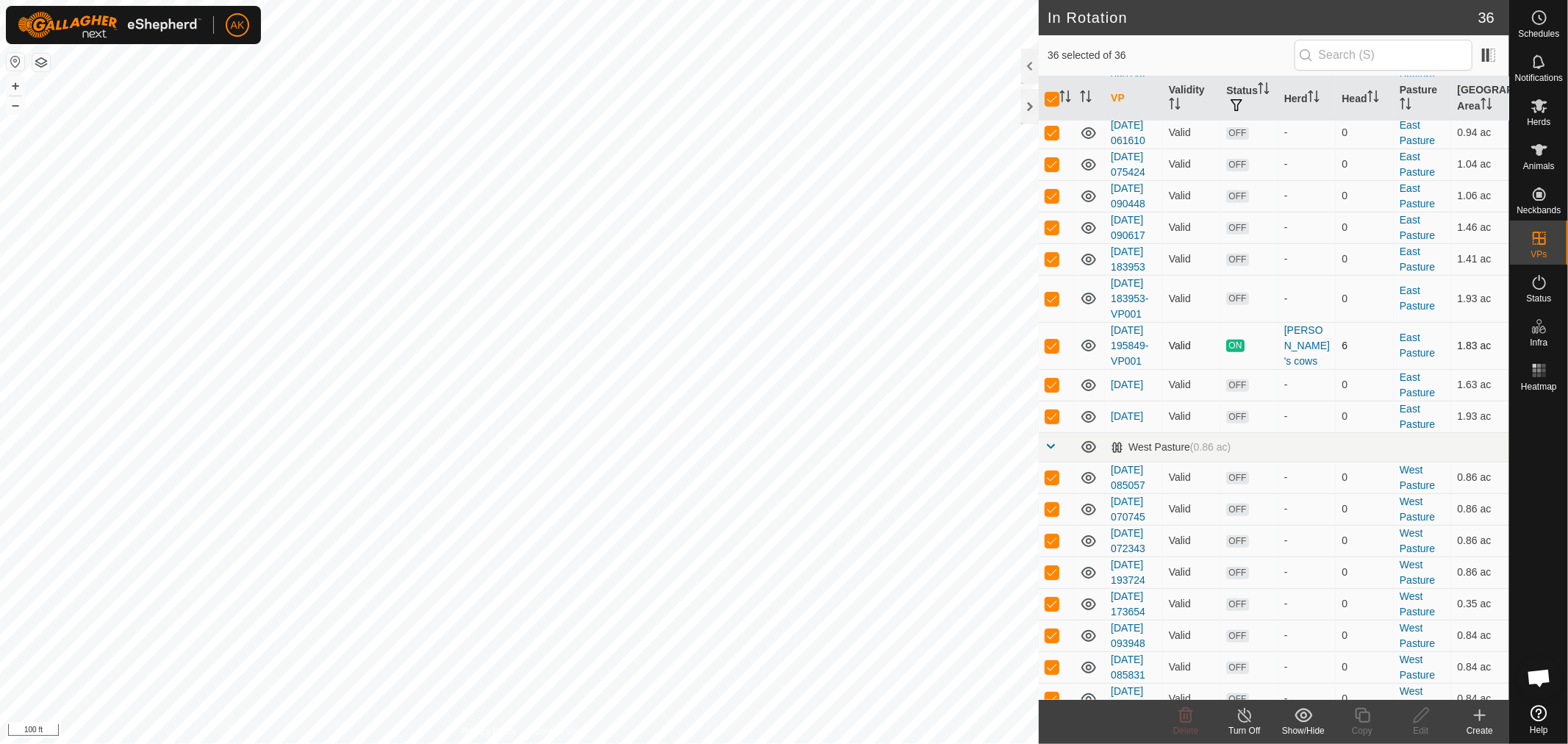
click at [1047, 351] on p-checkbox at bounding box center [1051, 345] width 15 height 12
checkbox input "false"
click at [1184, 716] on icon at bounding box center [1186, 715] width 14 height 15
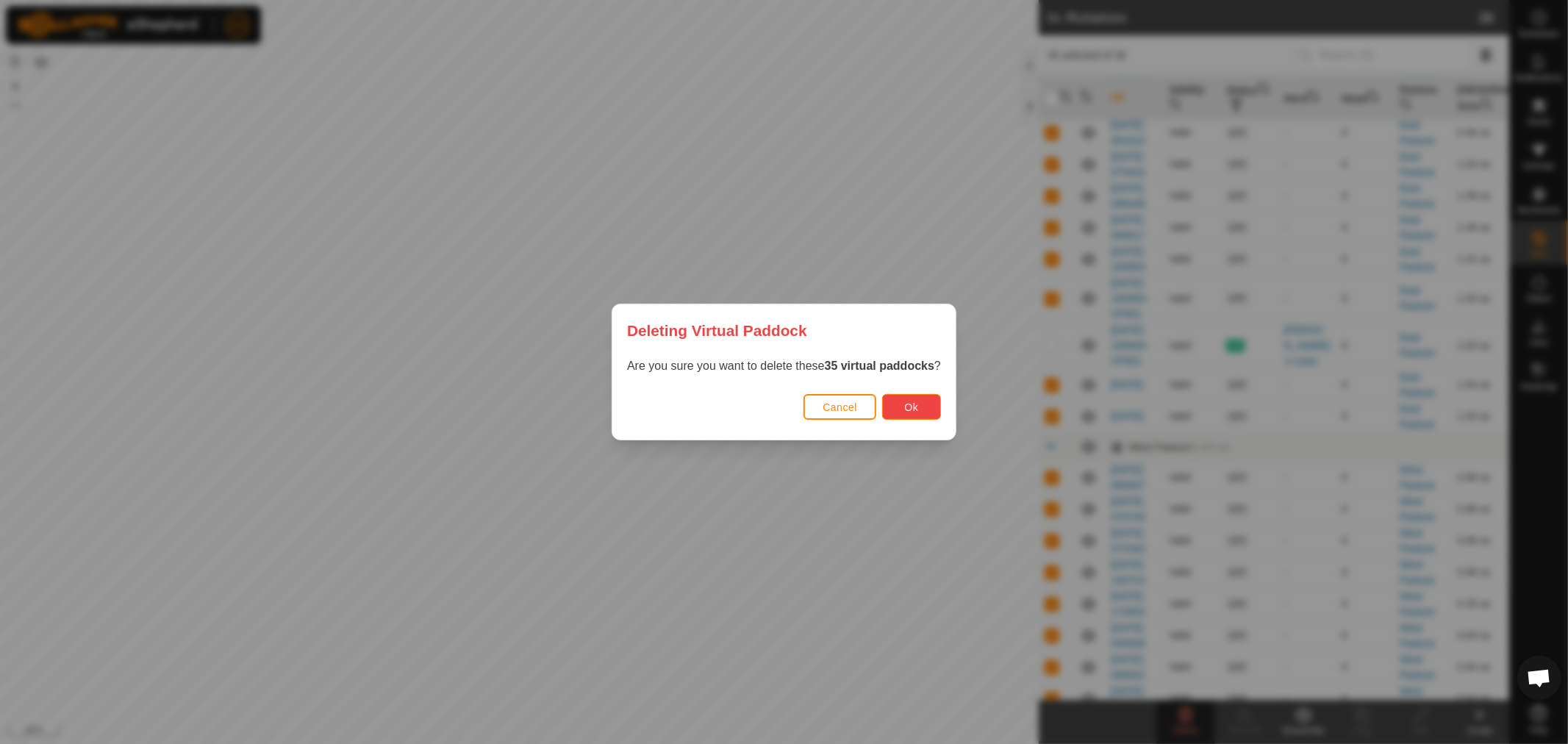
click at [928, 407] on button "Ok" at bounding box center [912, 407] width 59 height 25
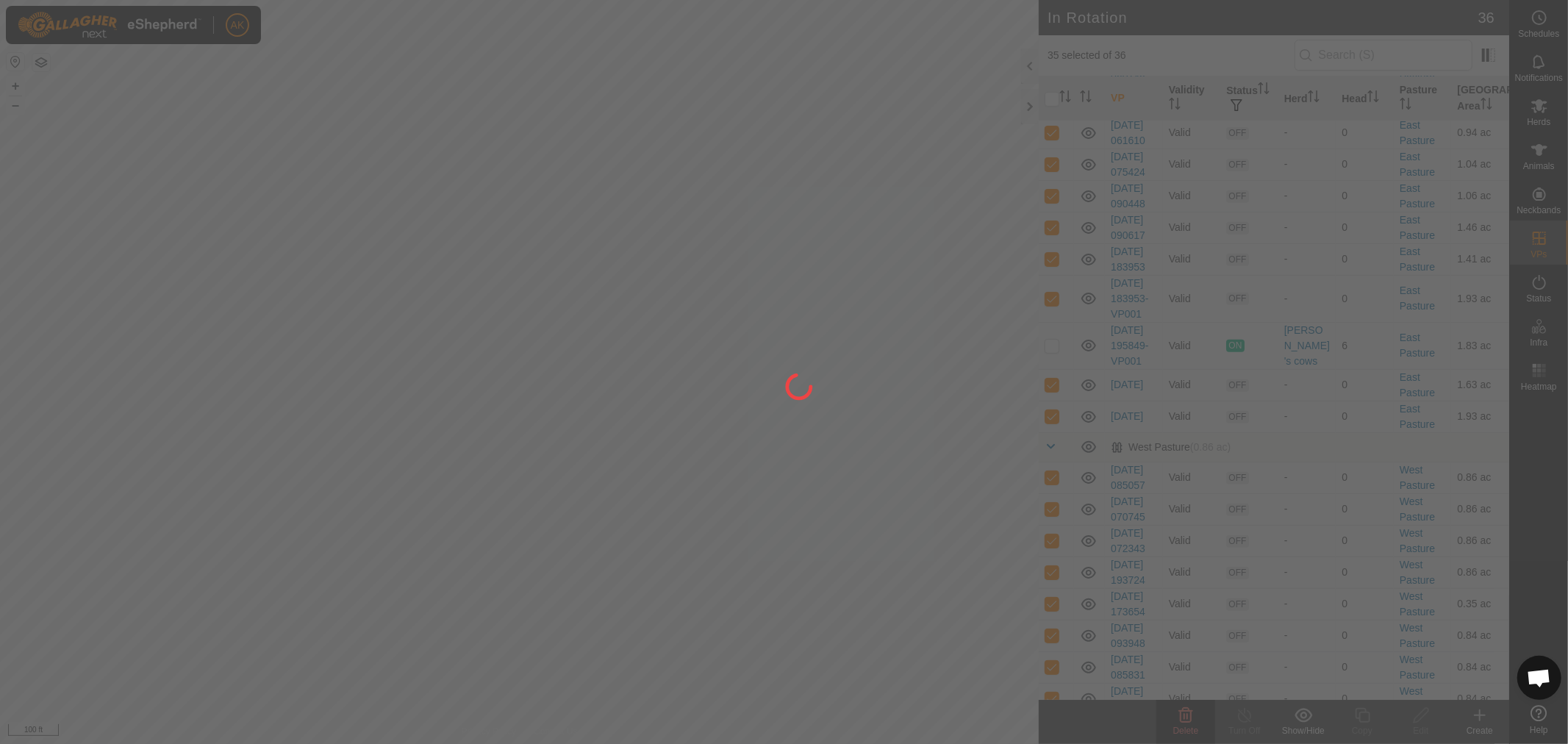
checkbox input "false"
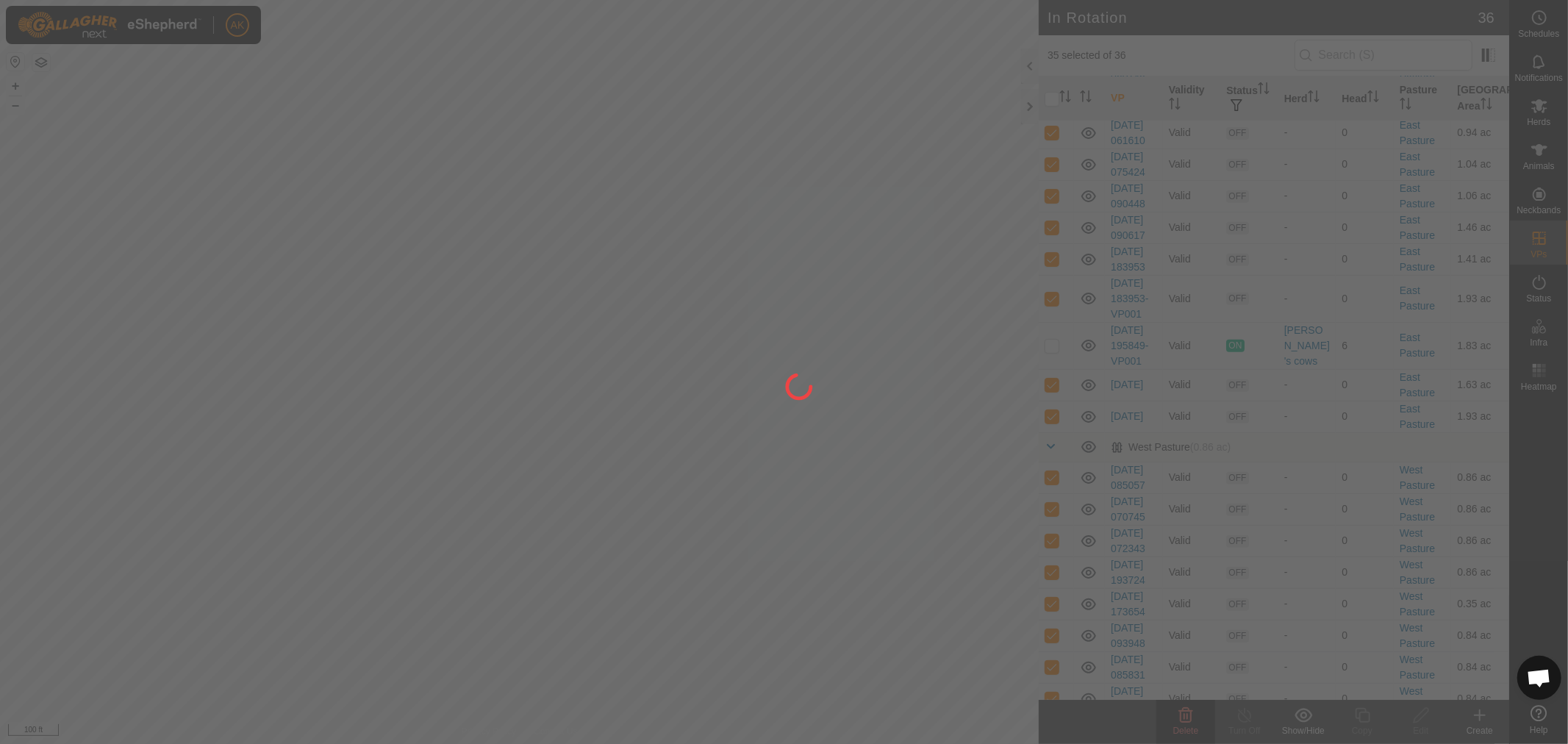
checkbox input "false"
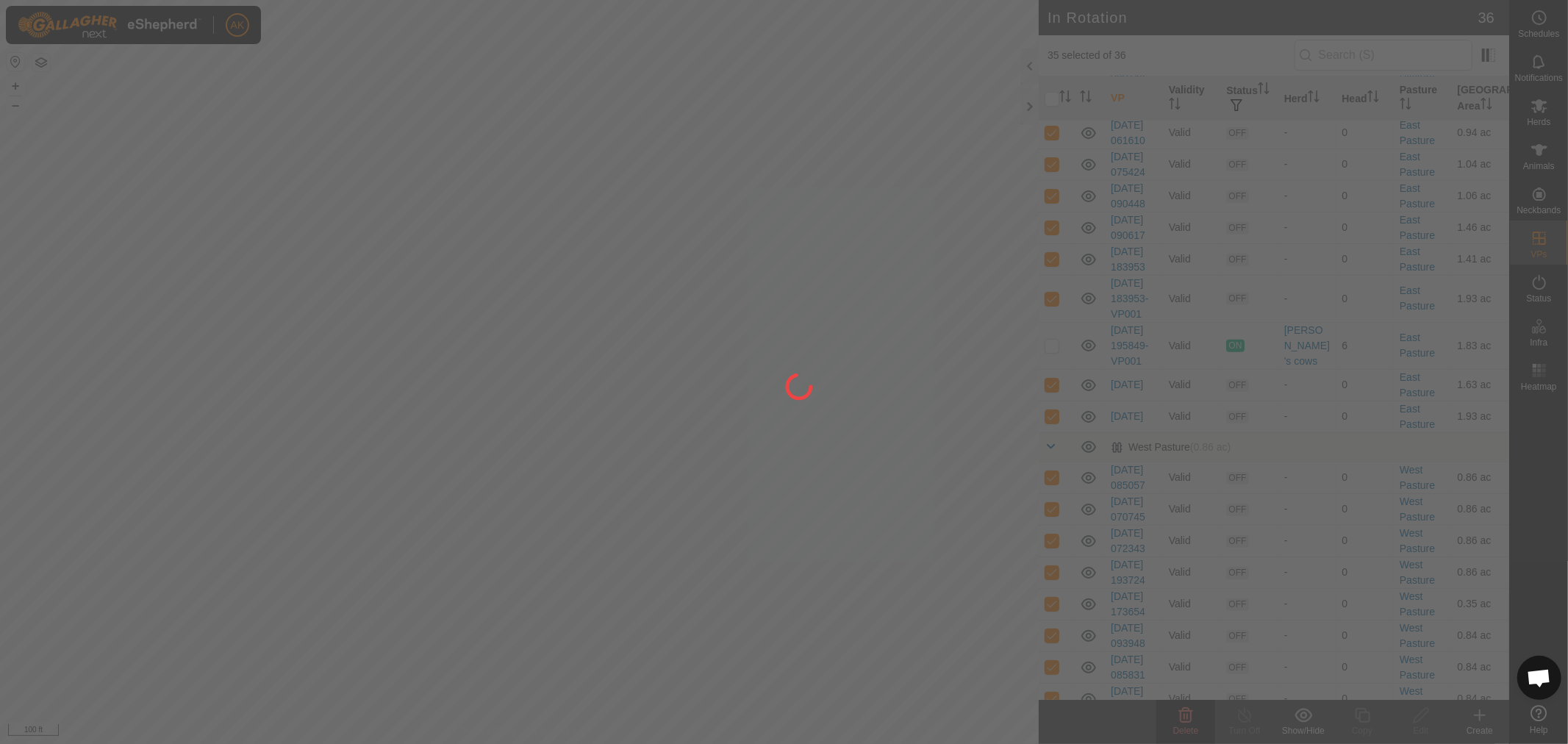
checkbox input "false"
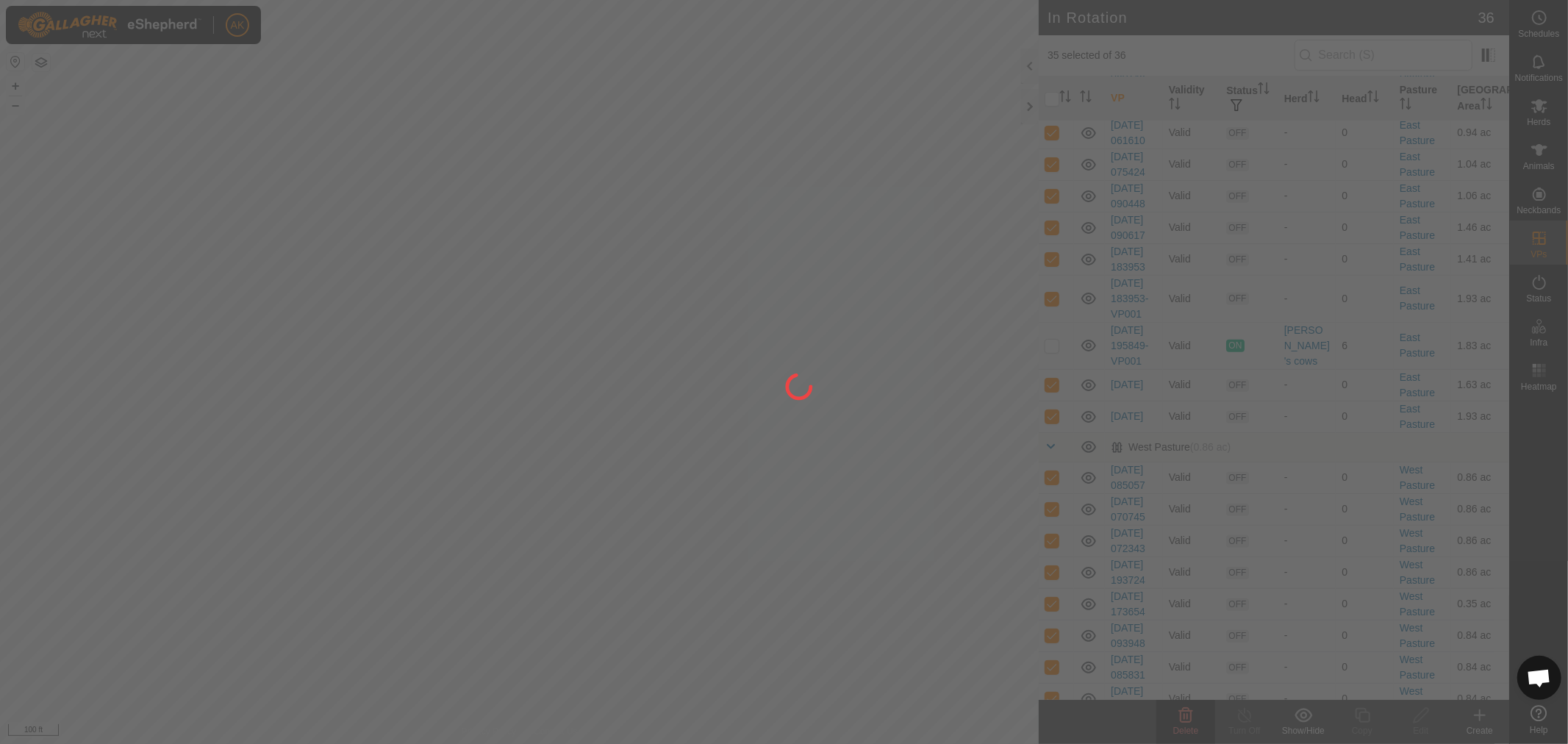
checkbox input "false"
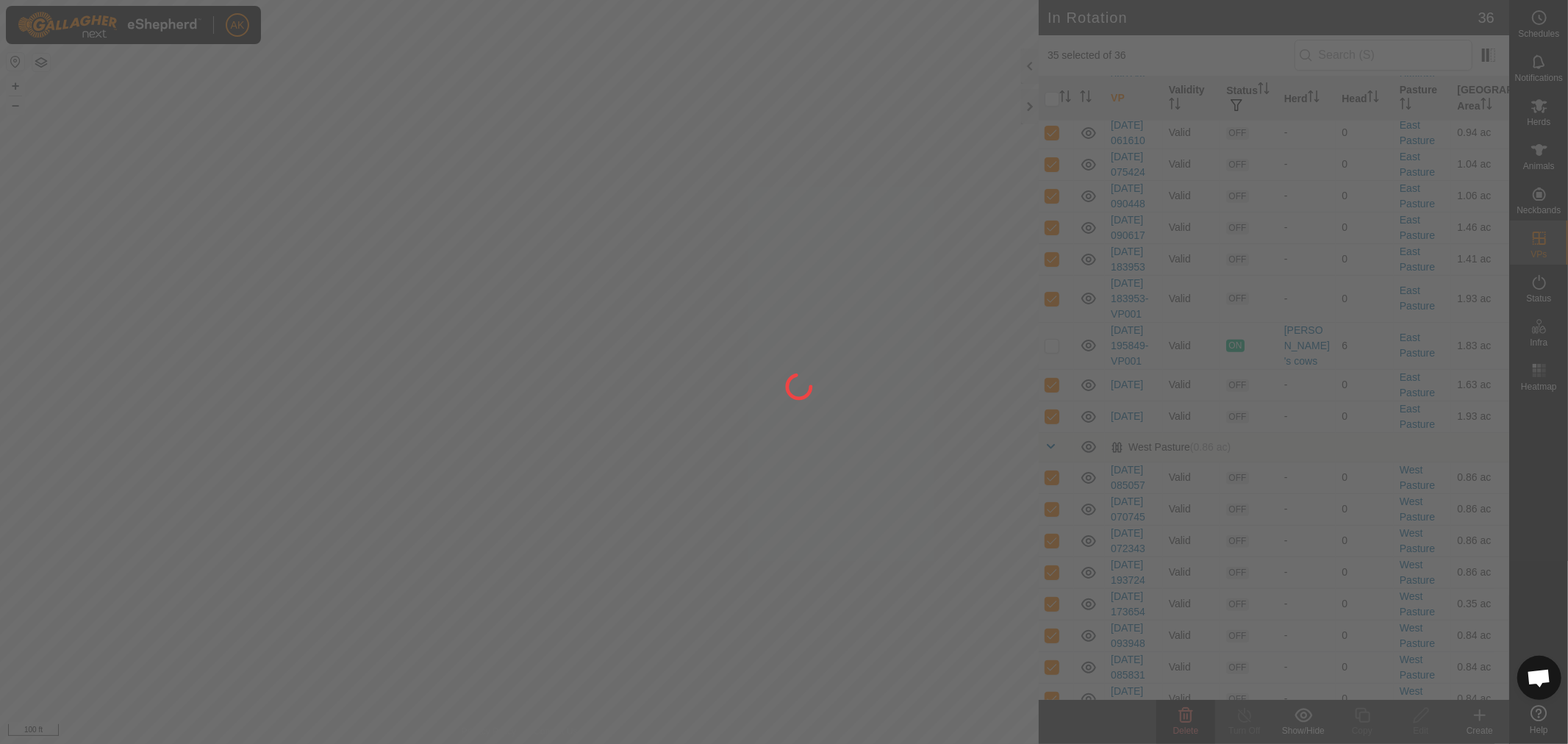
checkbox input "false"
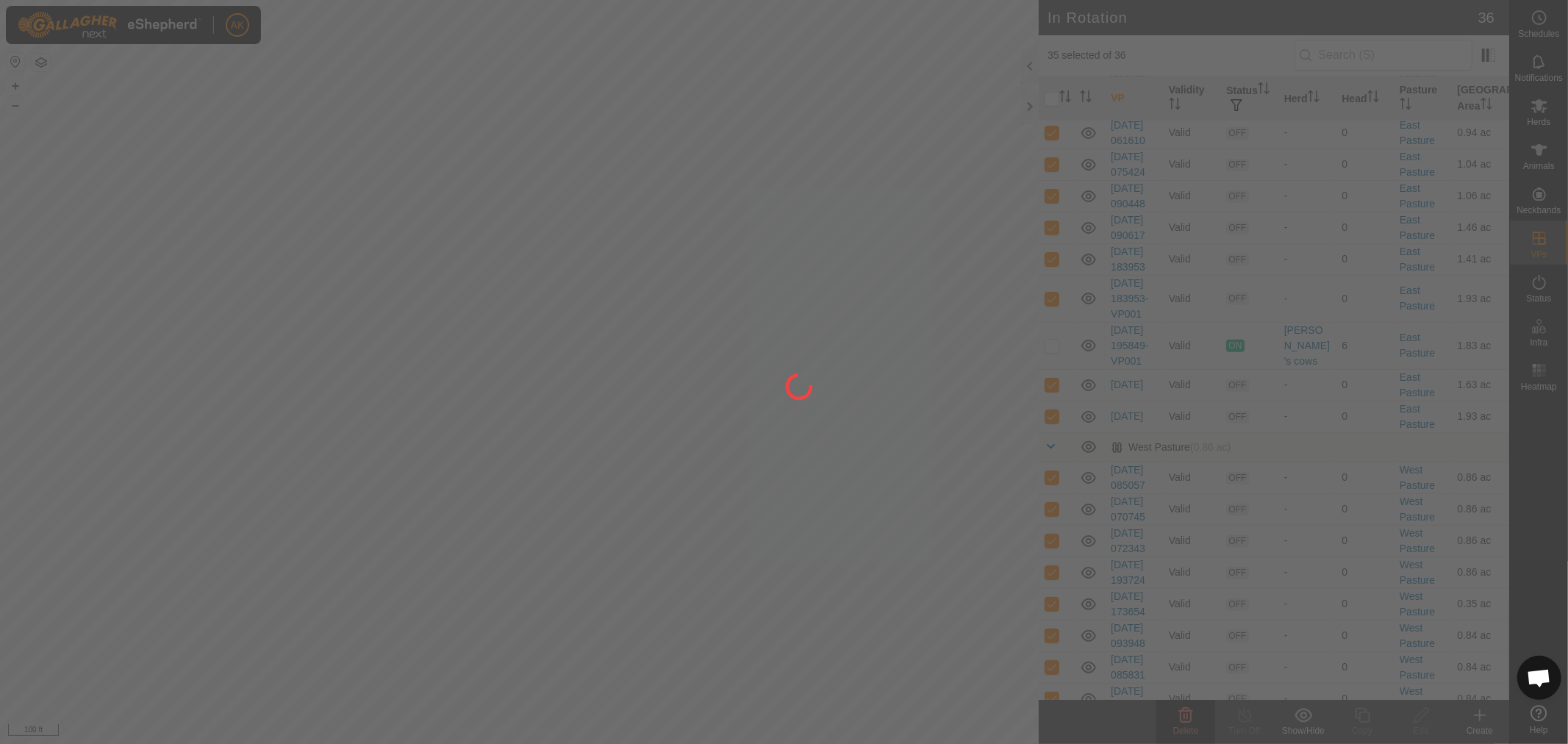
checkbox input "false"
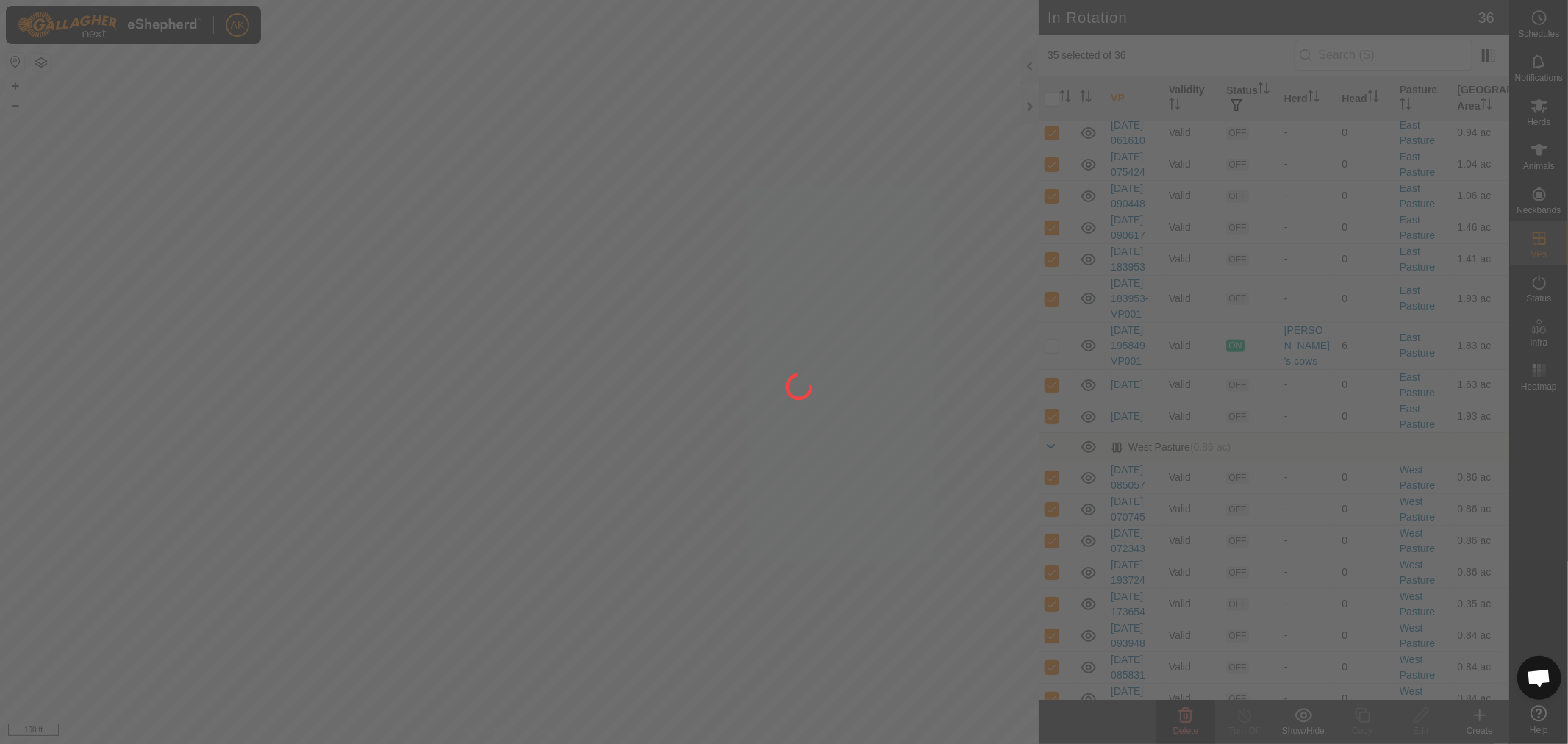
checkbox input "false"
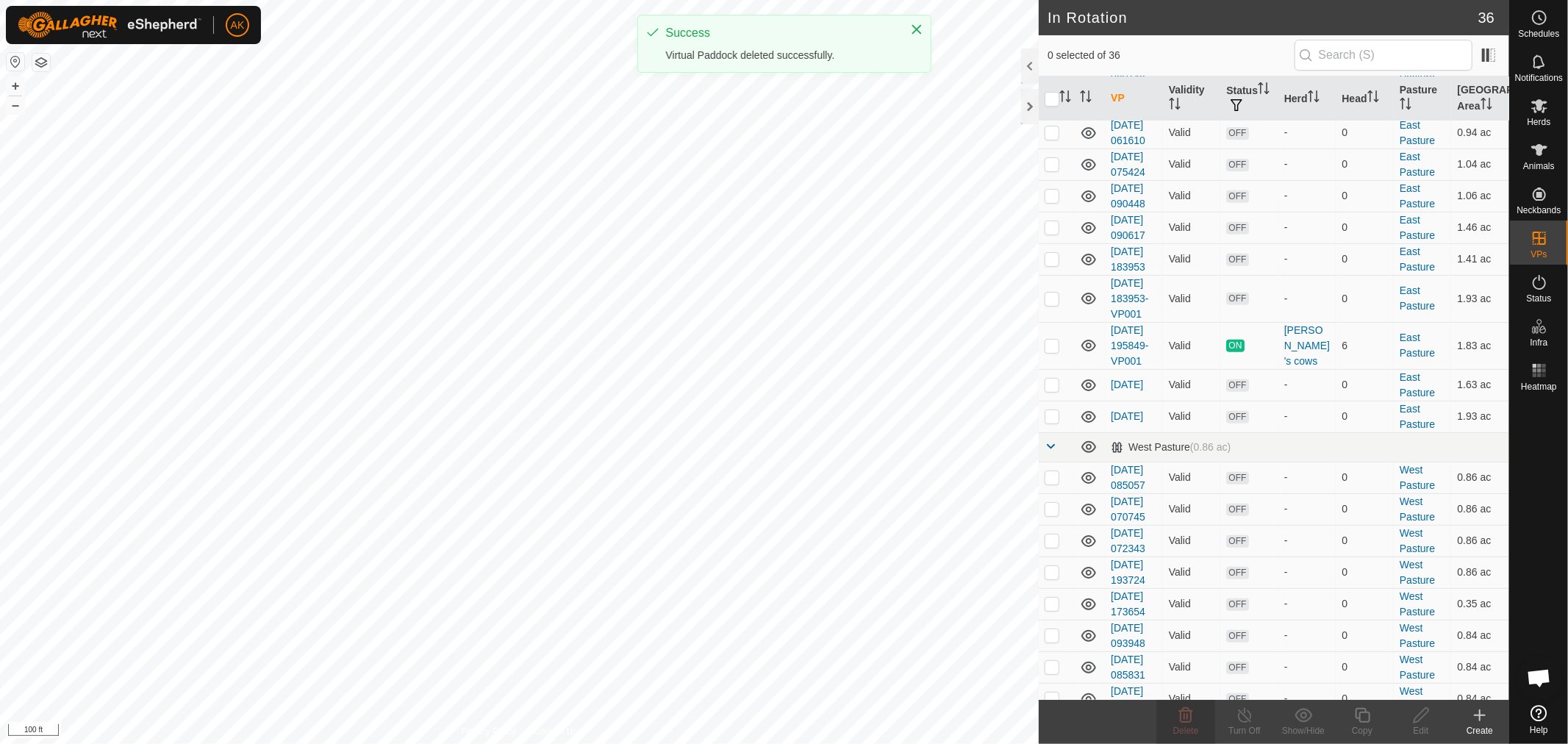
scroll to position [0, 0]
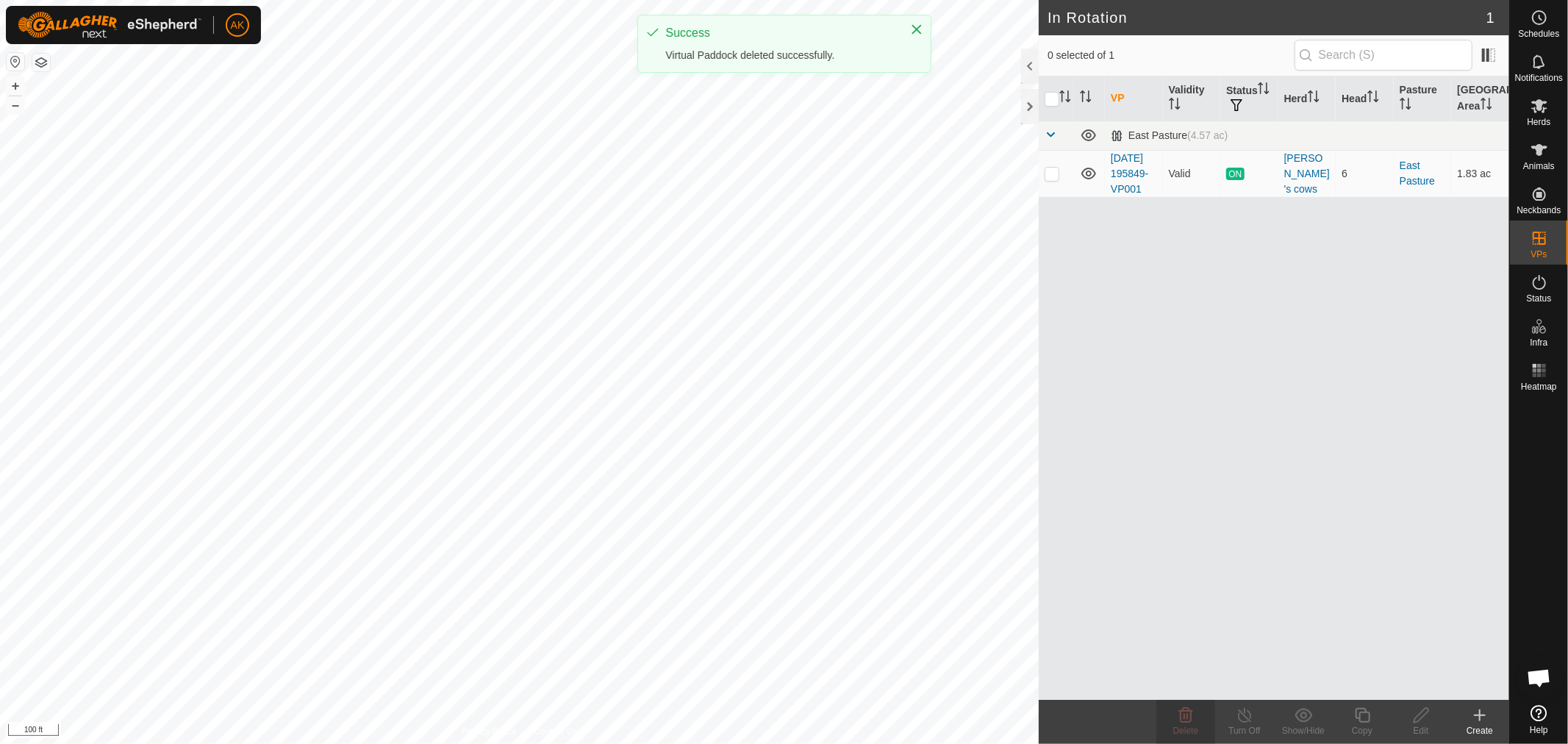
checkbox input "true"
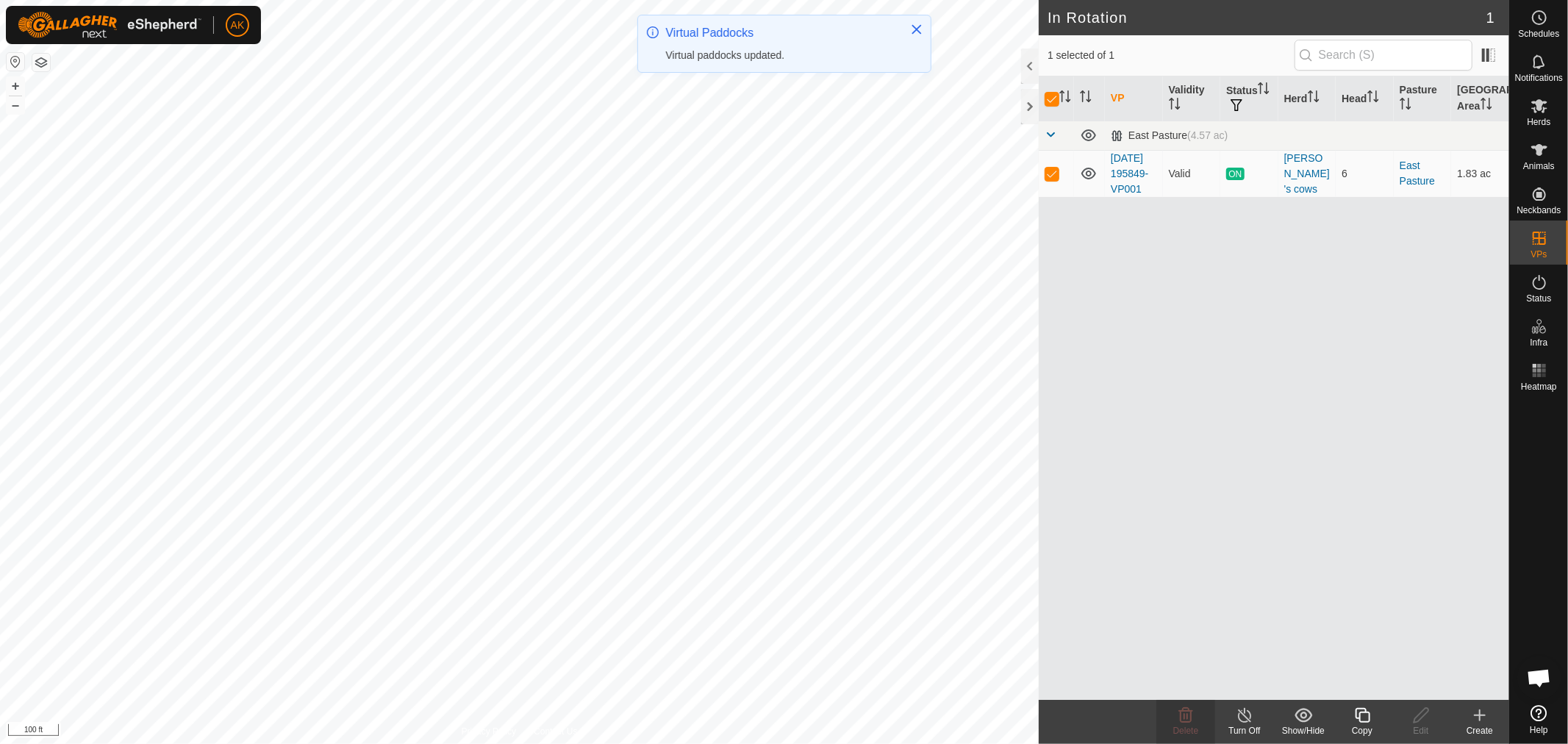
click at [1357, 717] on icon at bounding box center [1362, 715] width 15 height 15
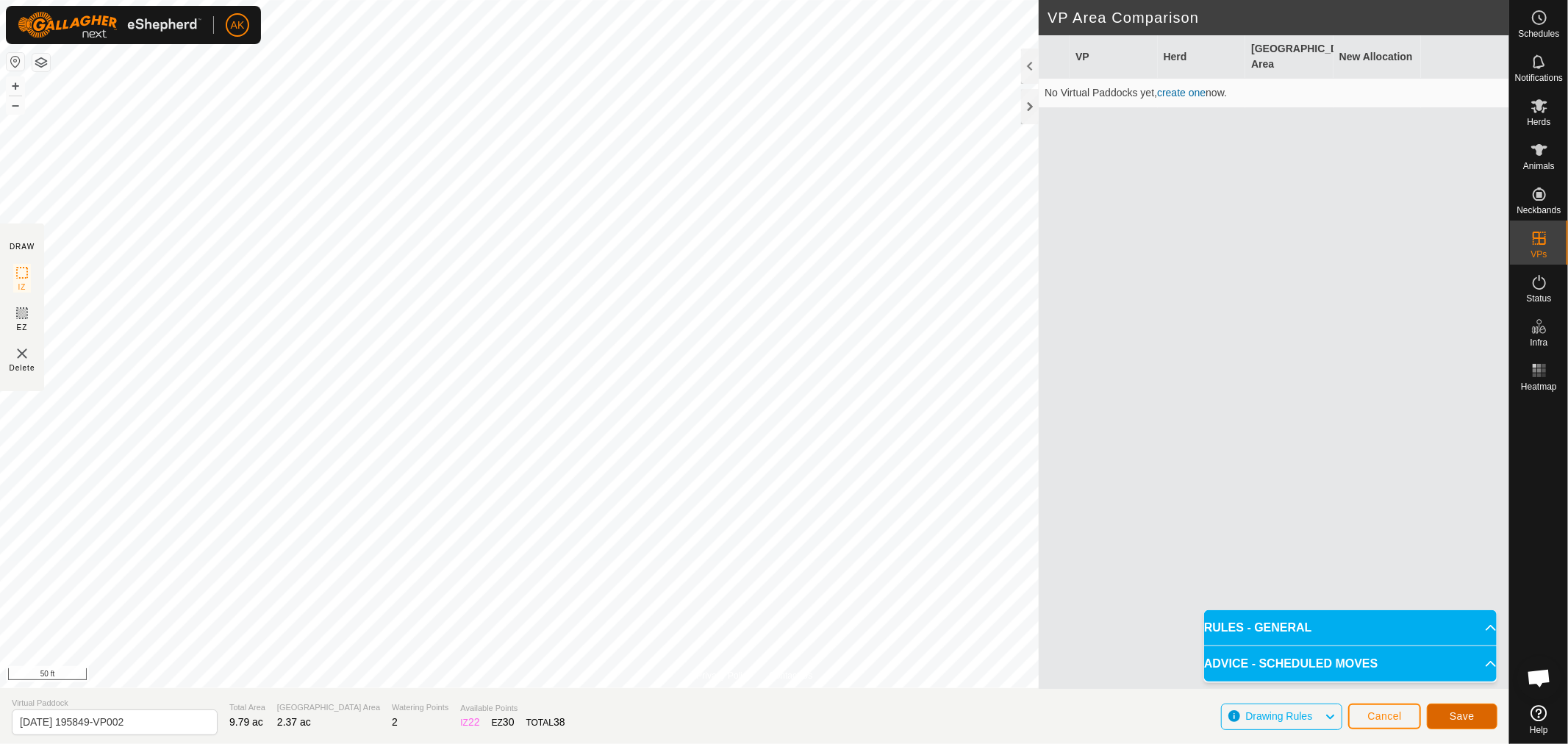
click at [1461, 724] on button "Save" at bounding box center [1463, 716] width 71 height 25
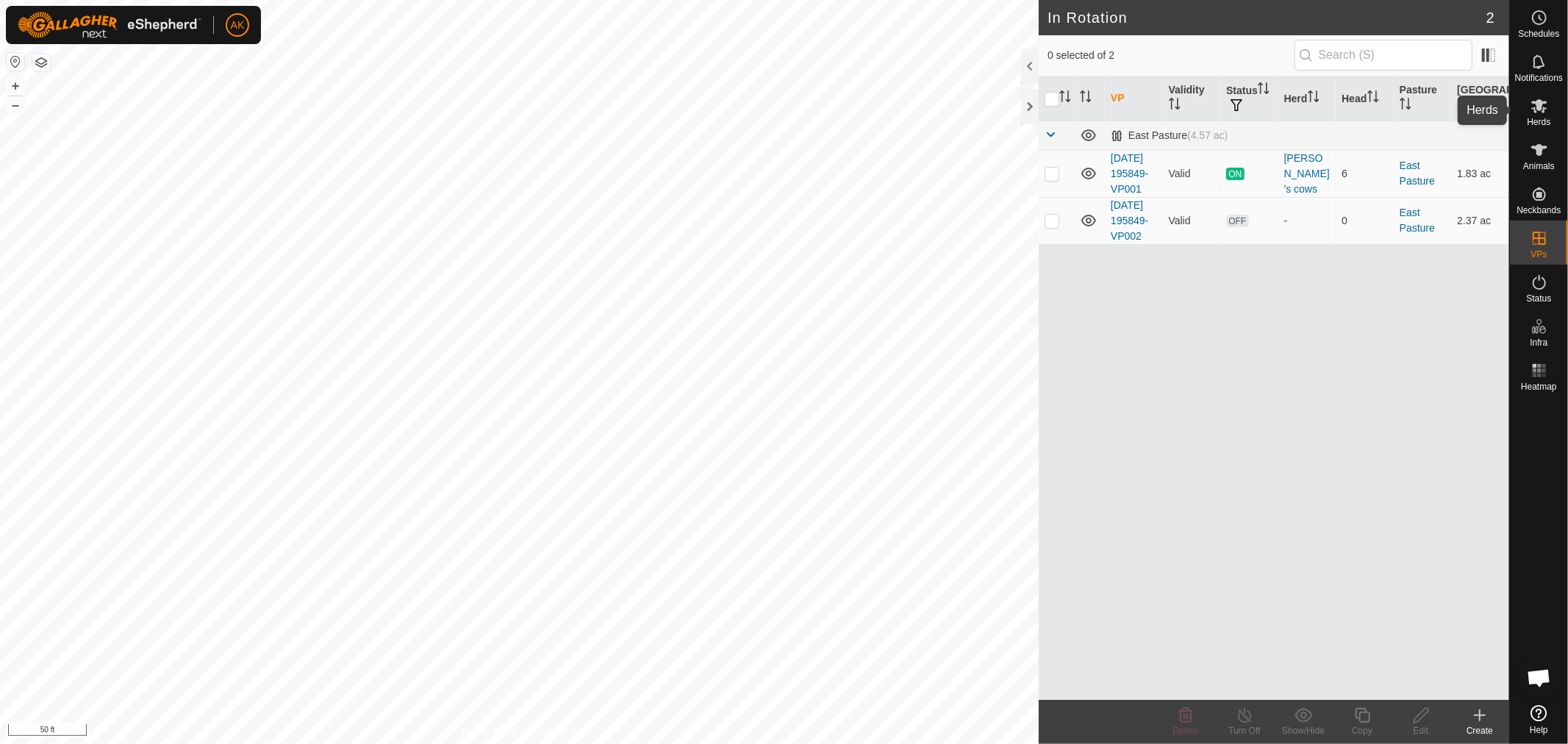
click at [1539, 112] on icon at bounding box center [1539, 105] width 18 height 18
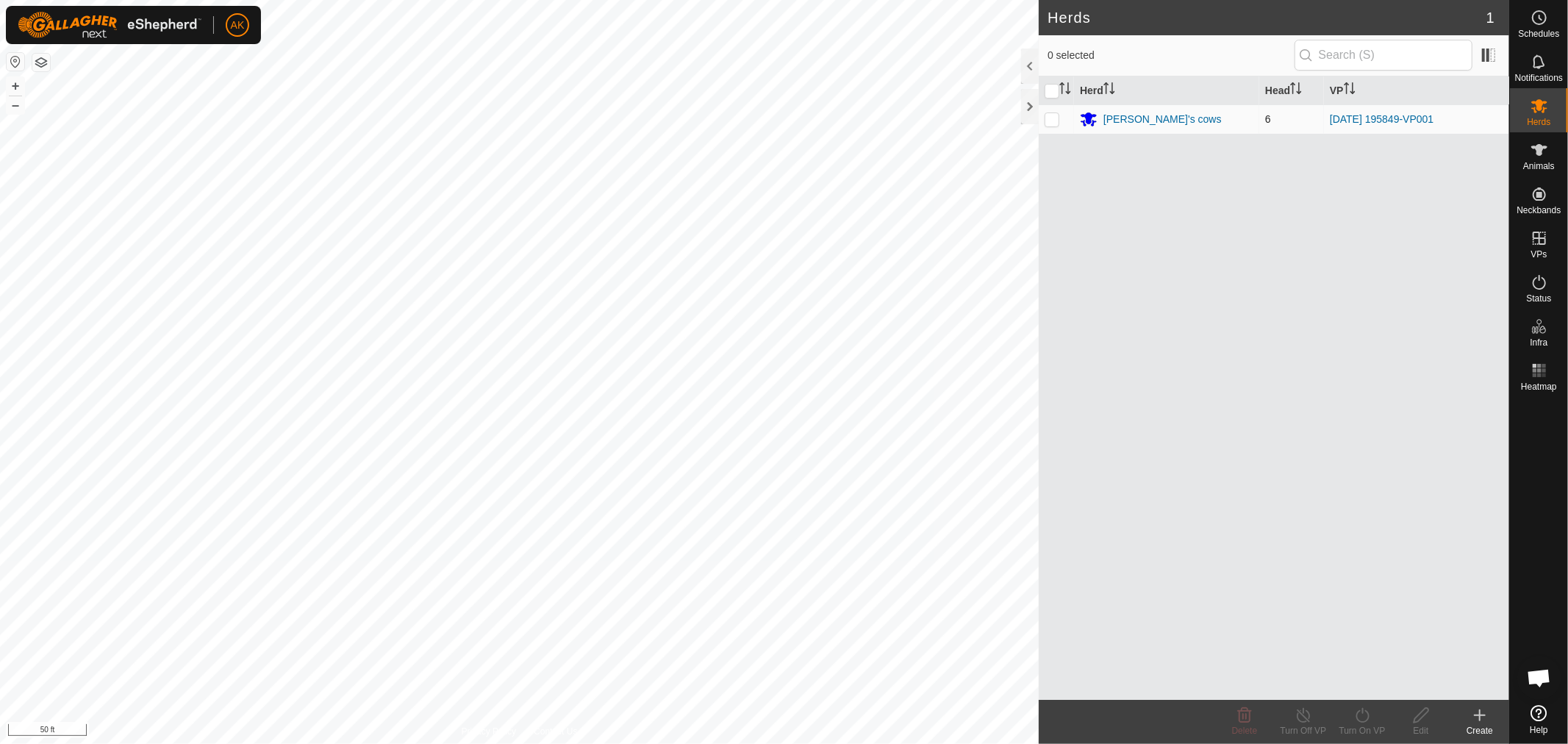
click at [1049, 122] on p-checkbox at bounding box center [1051, 118] width 15 height 12
checkbox input "true"
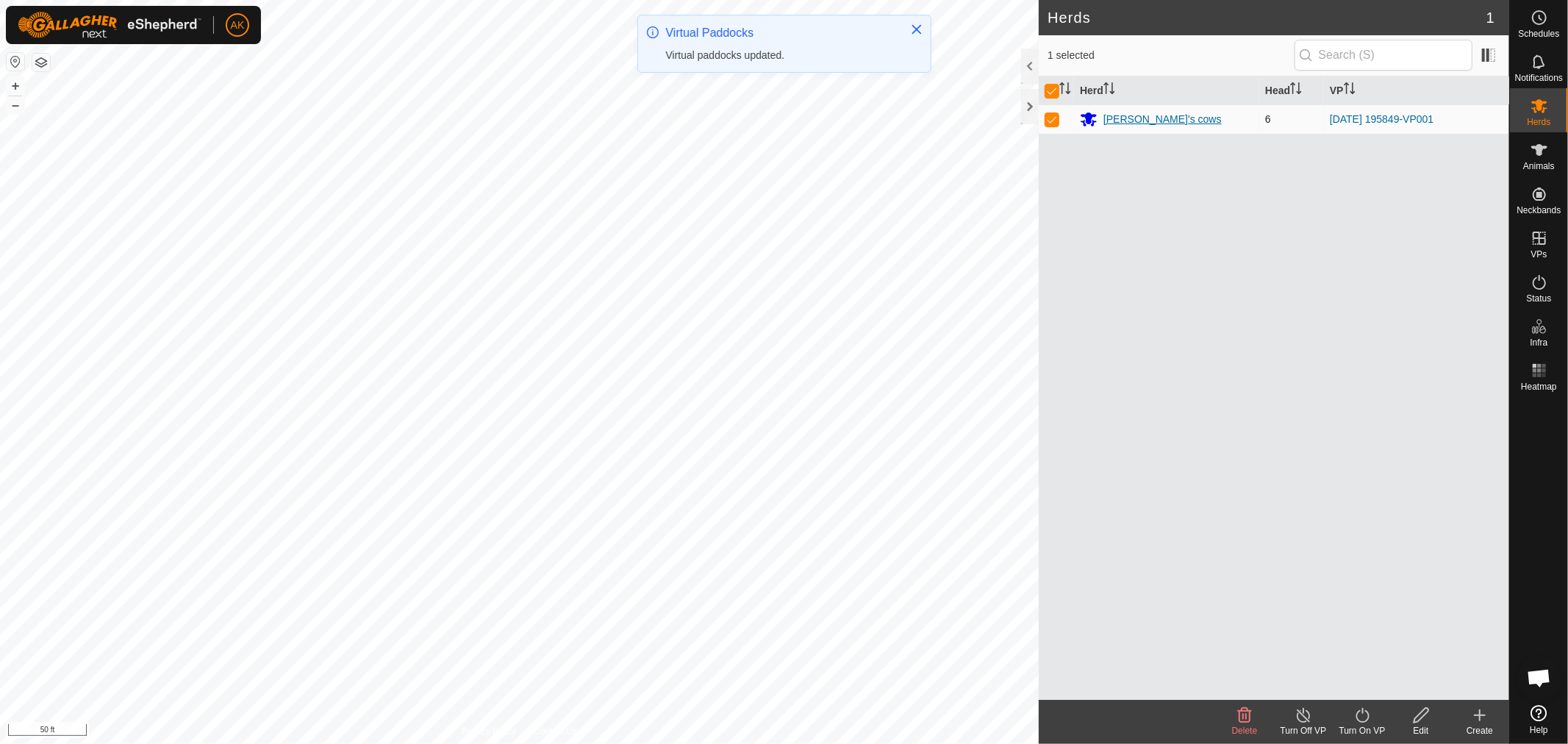
click at [1127, 120] on div "[PERSON_NAME]'s cows" at bounding box center [1163, 119] width 118 height 15
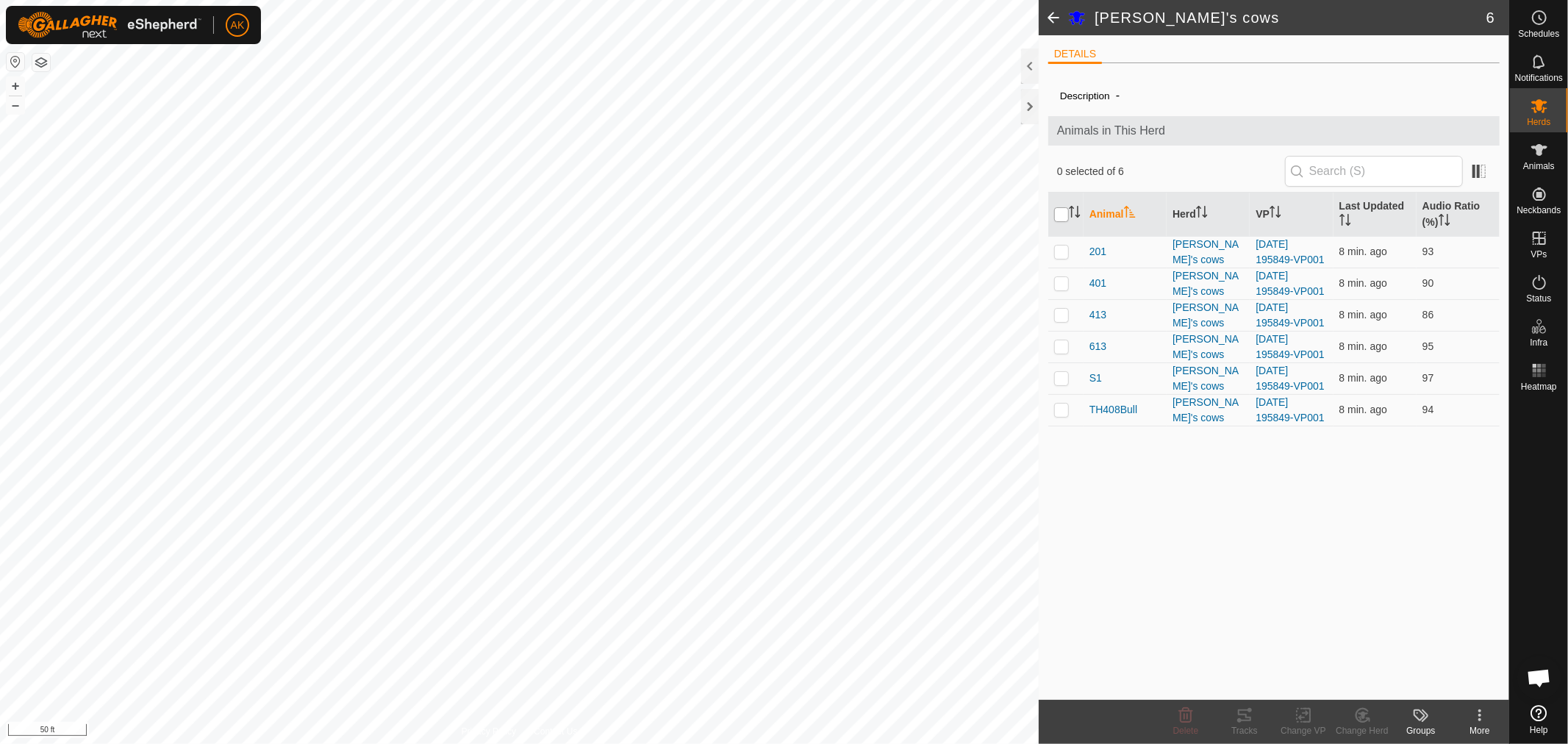
click at [1063, 211] on input "checkbox" at bounding box center [1061, 214] width 15 height 15
checkbox input "true"
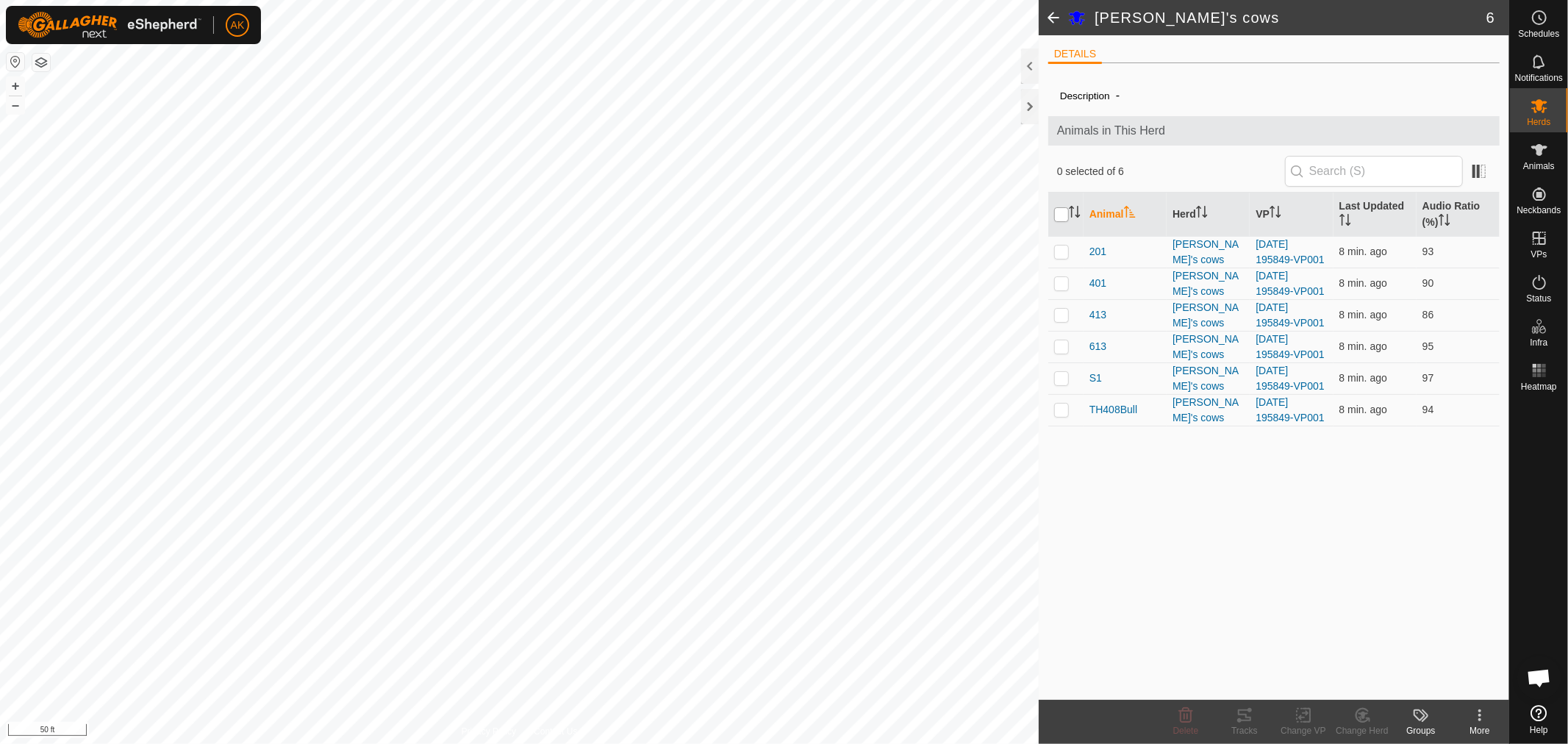
checkbox input "true"
click at [1300, 713] on icon at bounding box center [1304, 715] width 18 height 18
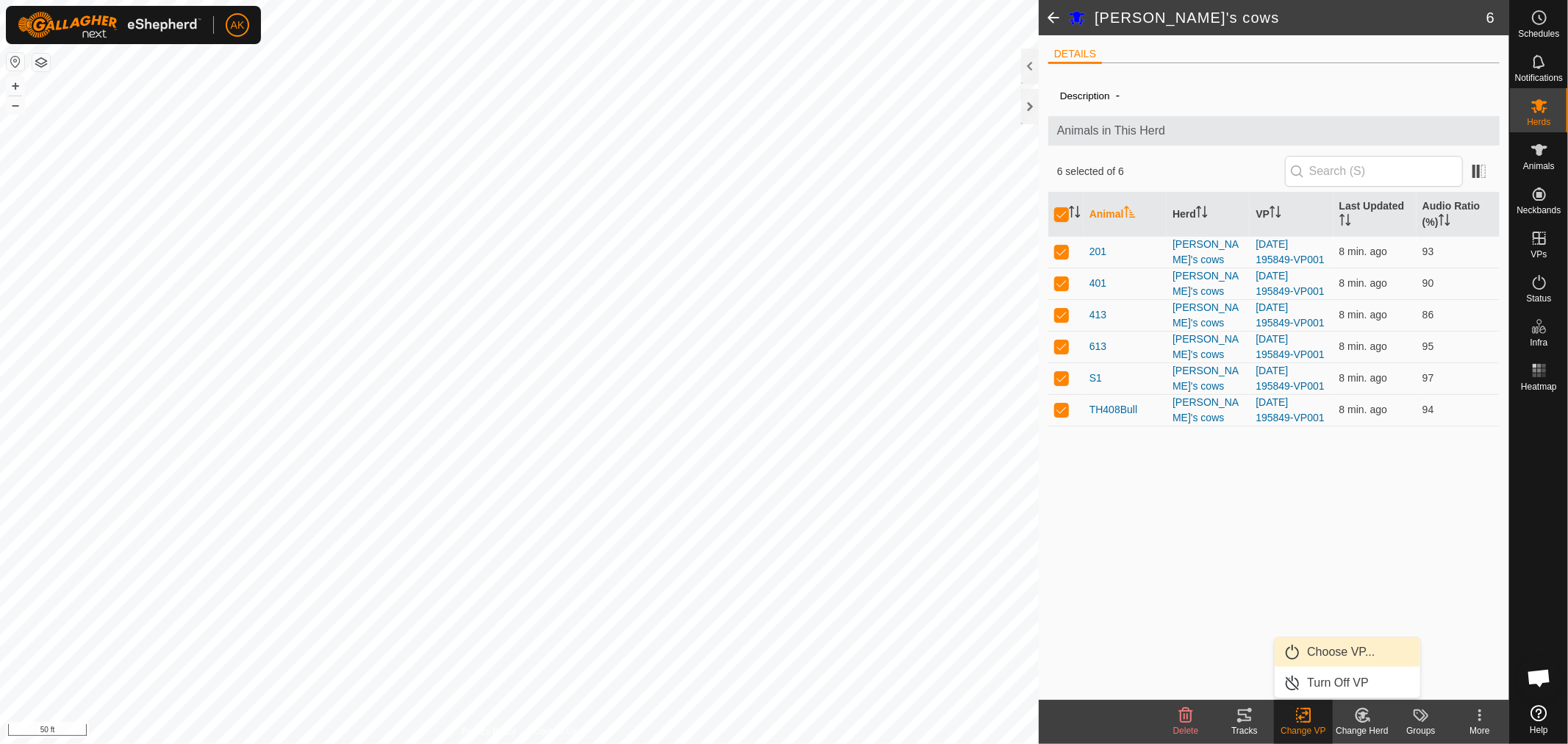
click at [1340, 653] on link "Choose VP..." at bounding box center [1347, 652] width 145 height 29
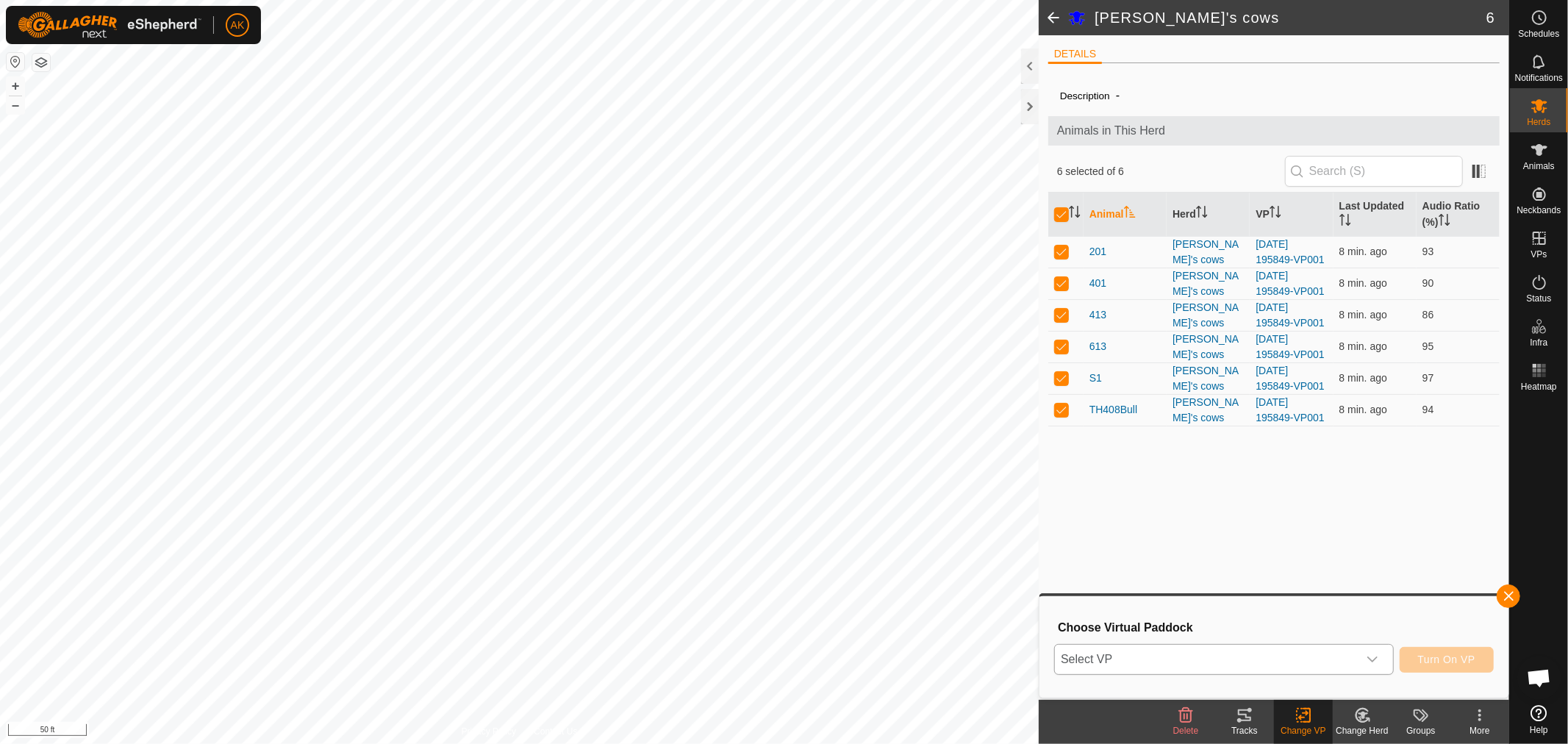
click at [1373, 662] on icon "dropdown trigger" at bounding box center [1372, 659] width 12 height 12
click at [1147, 633] on li "[DATE] 195849-VP002 2.37 ac" at bounding box center [1224, 631] width 337 height 29
click at [1464, 659] on span "Turn On VP" at bounding box center [1447, 659] width 58 height 12
